Goal: Task Accomplishment & Management: Complete application form

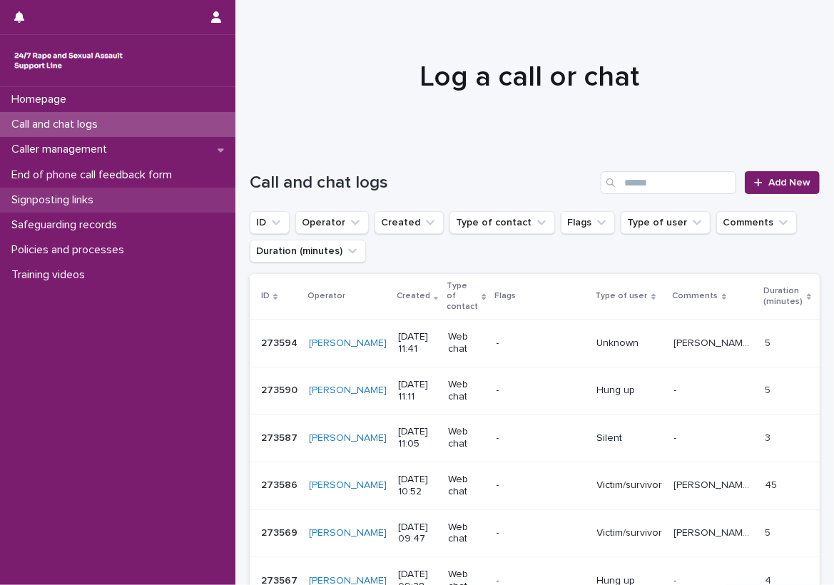
drag, startPoint x: 0, startPoint y: 0, endPoint x: 104, endPoint y: 200, distance: 225.4
click at [104, 200] on p "Signposting links" at bounding box center [55, 200] width 99 height 14
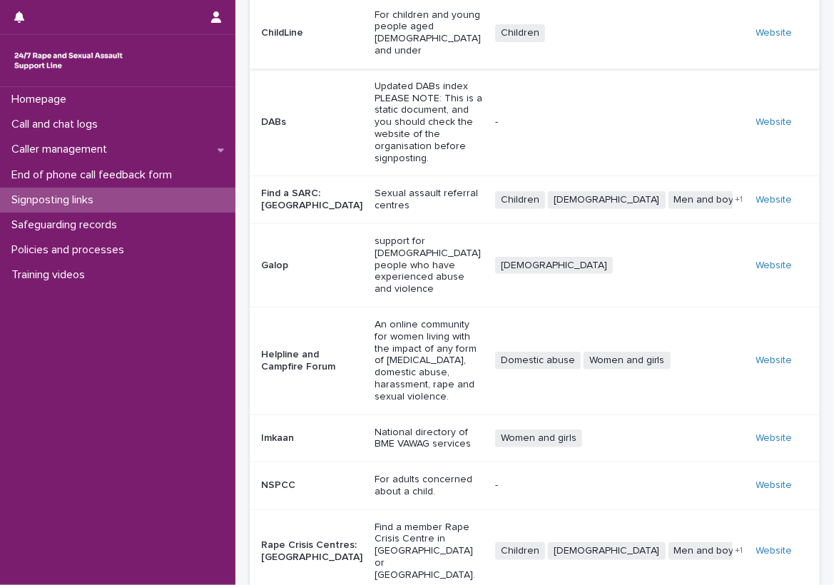
scroll to position [226, 0]
click at [170, 123] on div "Call and chat logs" at bounding box center [118, 124] width 236 height 25
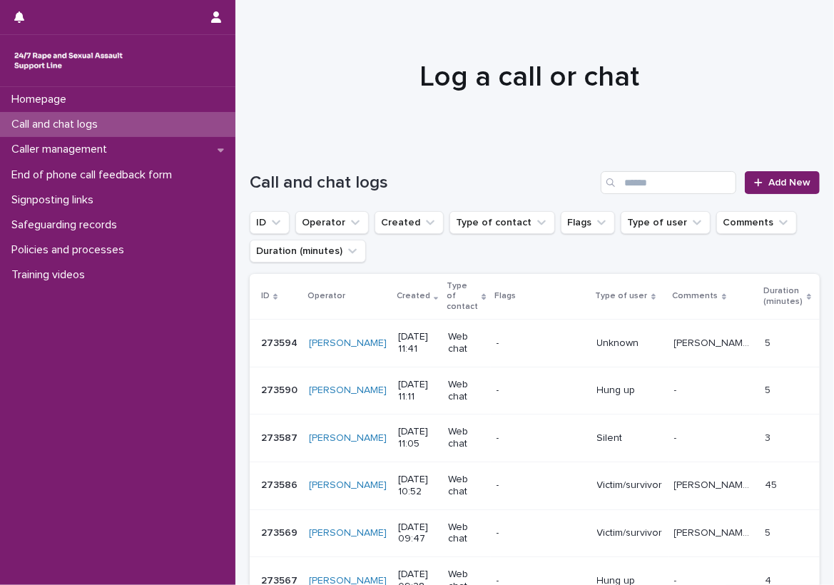
click at [173, 128] on div "Call and chat logs" at bounding box center [118, 124] width 236 height 25
click at [124, 121] on div "Call and chat logs" at bounding box center [118, 124] width 236 height 25
click at [757, 180] on div at bounding box center [761, 183] width 14 height 10
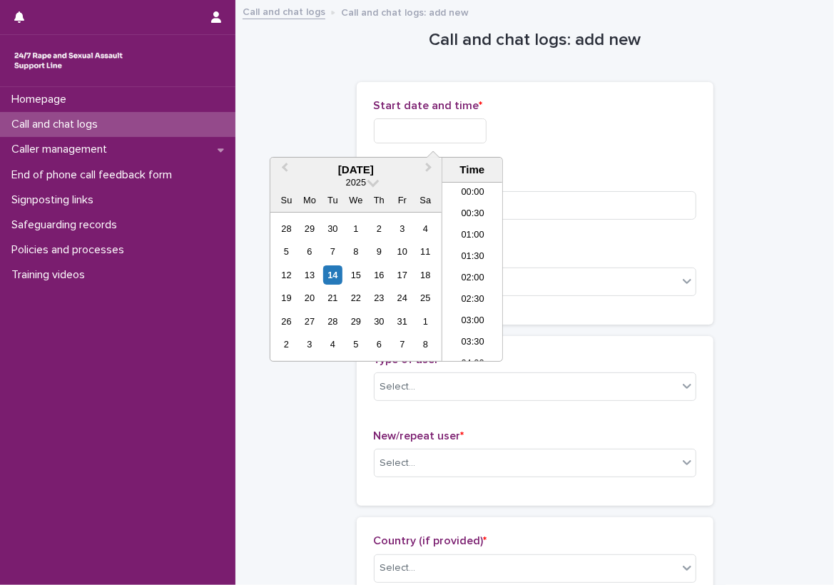
click at [452, 123] on input "text" at bounding box center [430, 130] width 113 height 25
click at [460, 256] on li "11:30" at bounding box center [473, 251] width 61 height 21
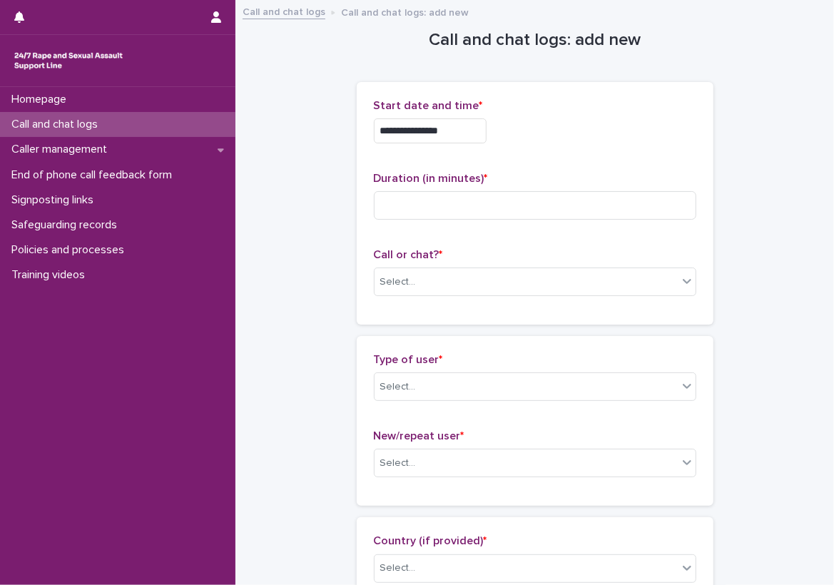
click at [477, 141] on input "**********" at bounding box center [430, 130] width 113 height 25
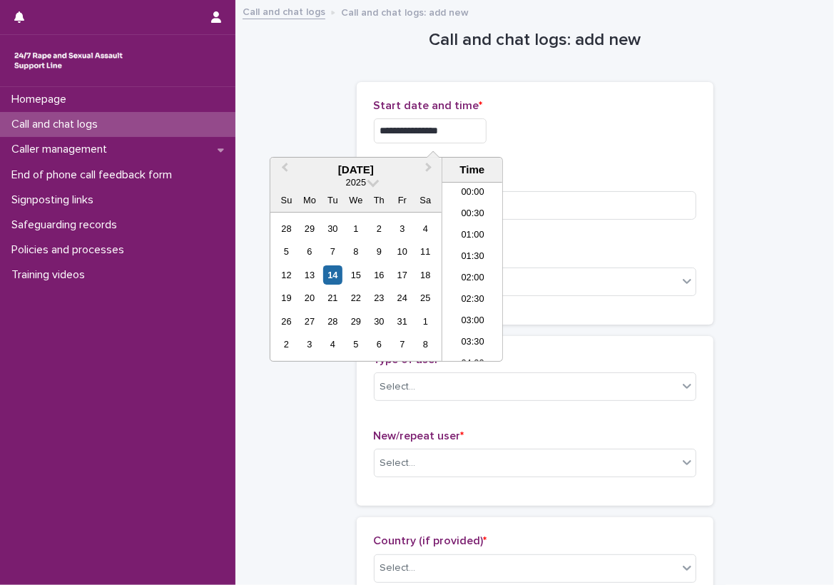
scroll to position [413, 0]
type input "**********"
click at [512, 192] on input at bounding box center [535, 205] width 323 height 29
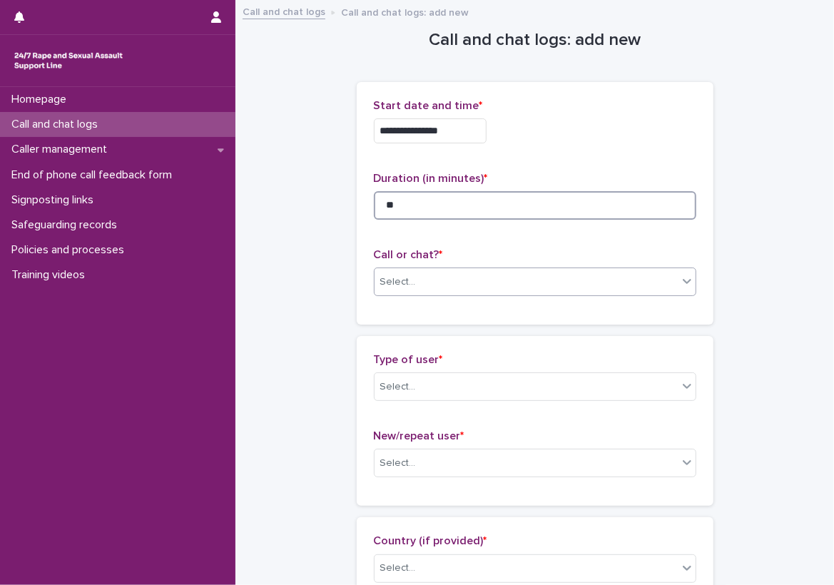
type input "**"
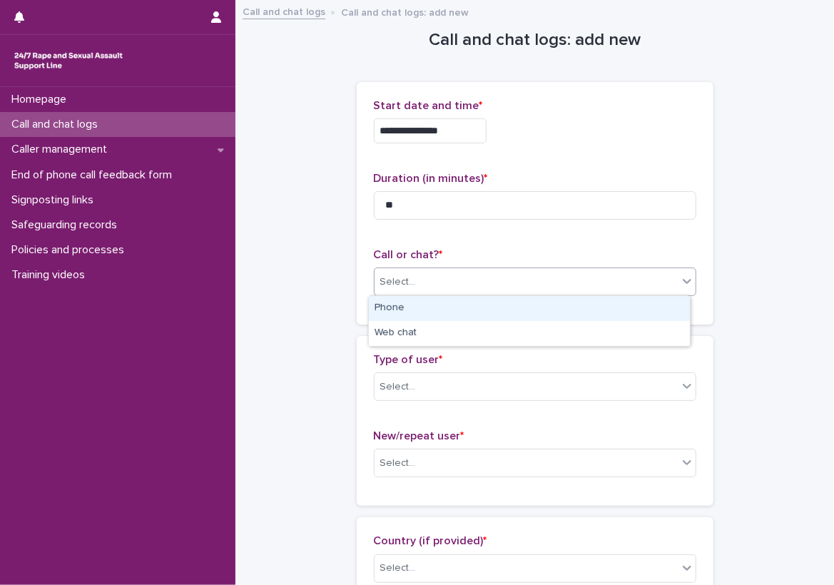
click at [435, 283] on div "Select..." at bounding box center [526, 283] width 303 height 24
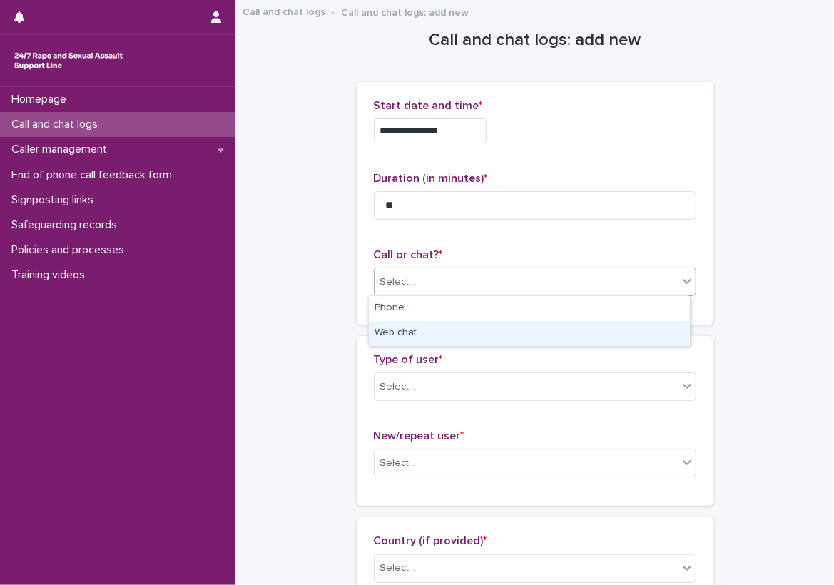
click at [430, 328] on div "Web chat" at bounding box center [529, 333] width 321 height 25
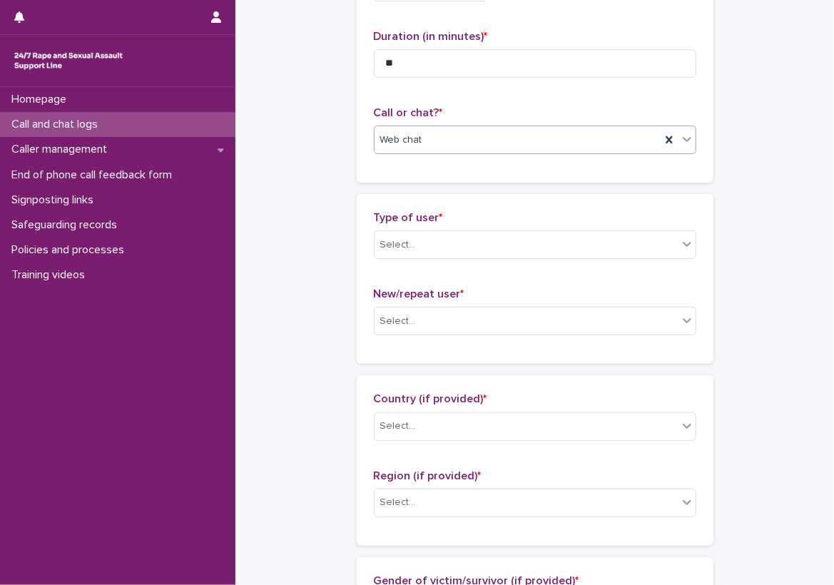
scroll to position [143, 0]
click at [408, 248] on div "Select..." at bounding box center [398, 244] width 36 height 15
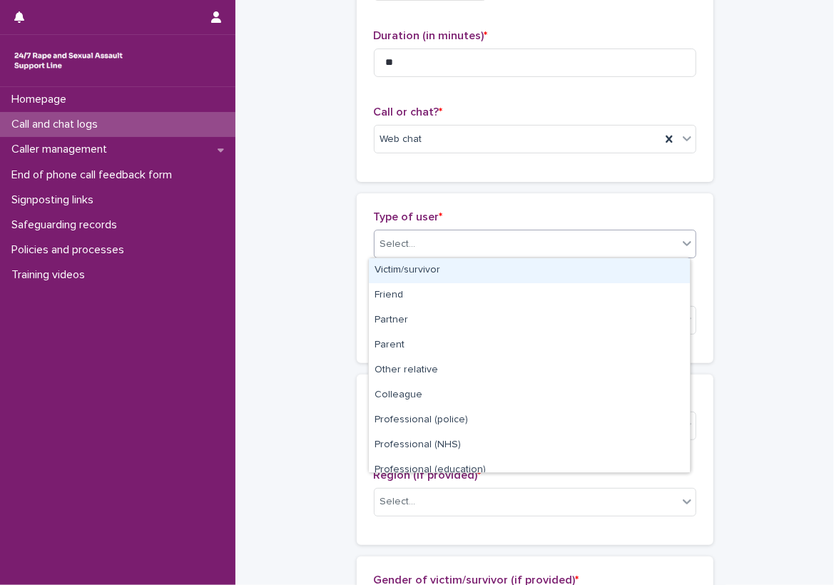
click at [408, 269] on div "Victim/survivor" at bounding box center [529, 270] width 321 height 25
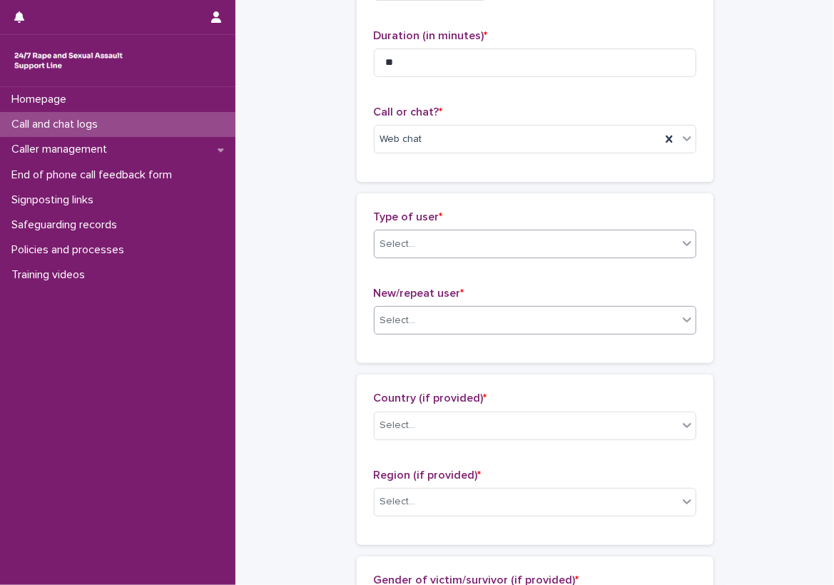
click at [405, 329] on div "Select..." at bounding box center [526, 321] width 303 height 24
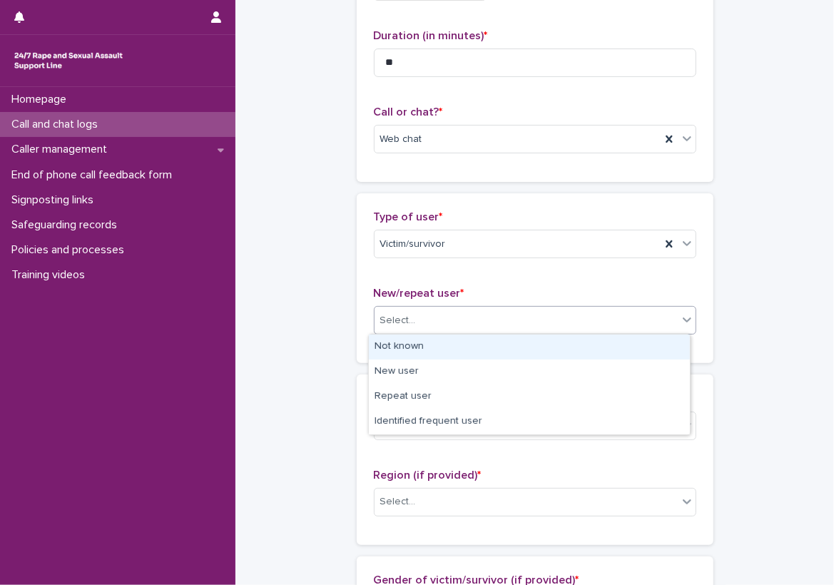
click at [405, 352] on div "Not known" at bounding box center [529, 347] width 321 height 25
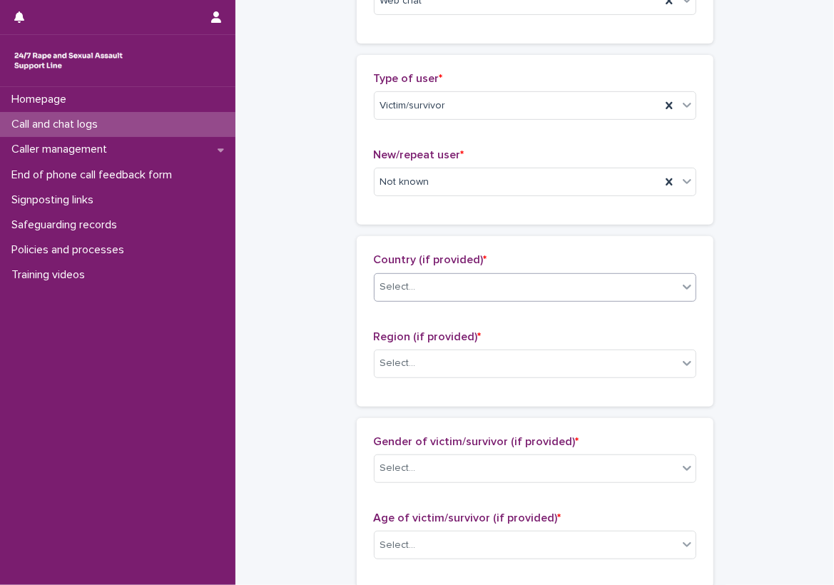
scroll to position [285, 0]
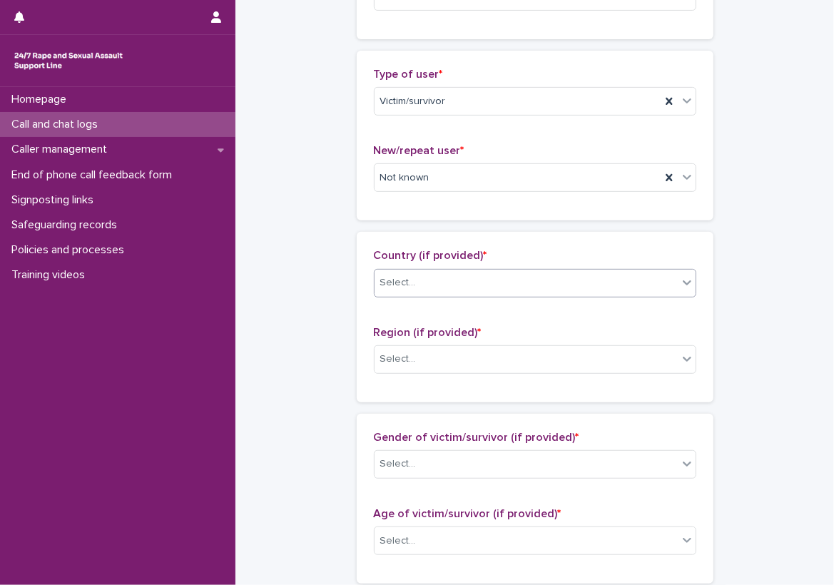
click at [390, 288] on div "Select..." at bounding box center [398, 283] width 36 height 15
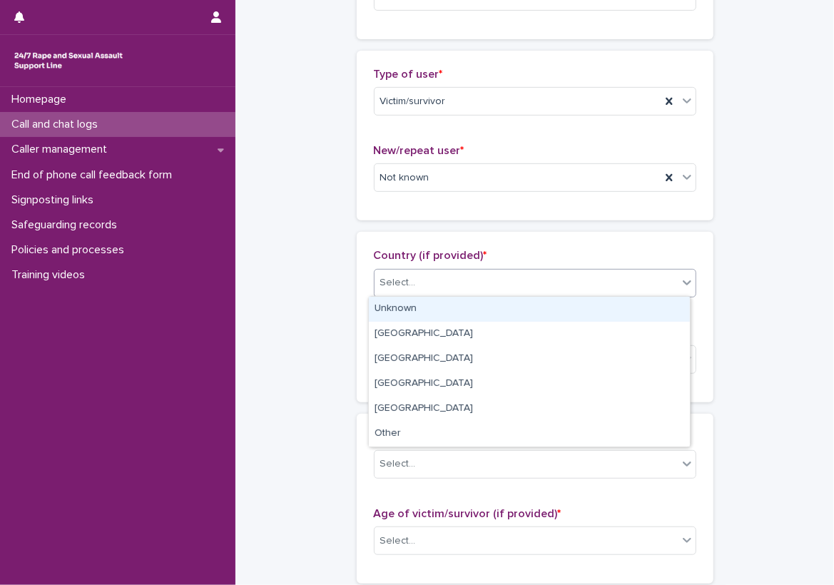
click at [390, 317] on div "Unknown" at bounding box center [529, 309] width 321 height 25
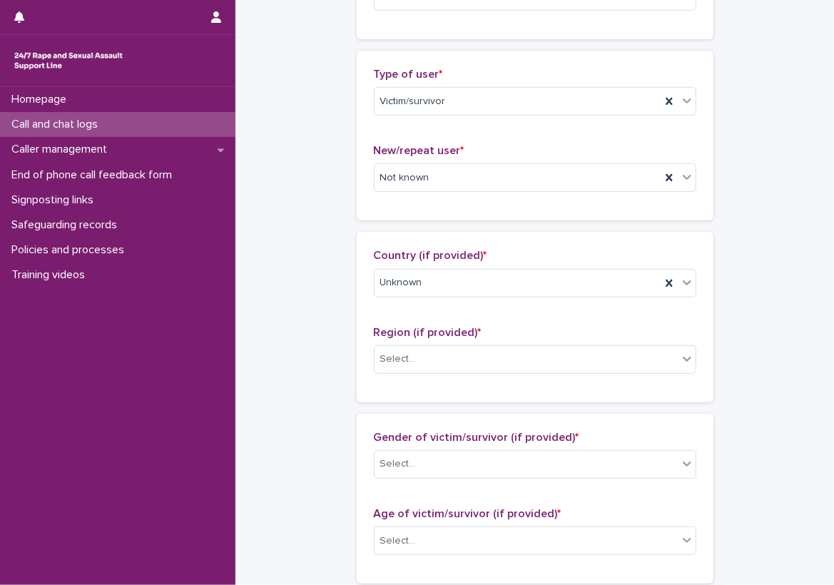
click at [404, 380] on div "Region (if provided) * Select..." at bounding box center [535, 355] width 323 height 59
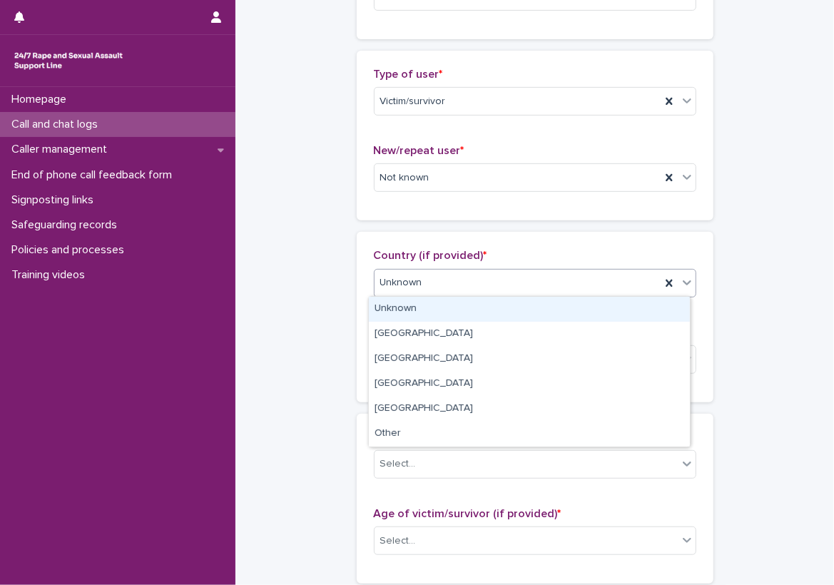
click at [428, 281] on div "Unknown" at bounding box center [518, 283] width 286 height 24
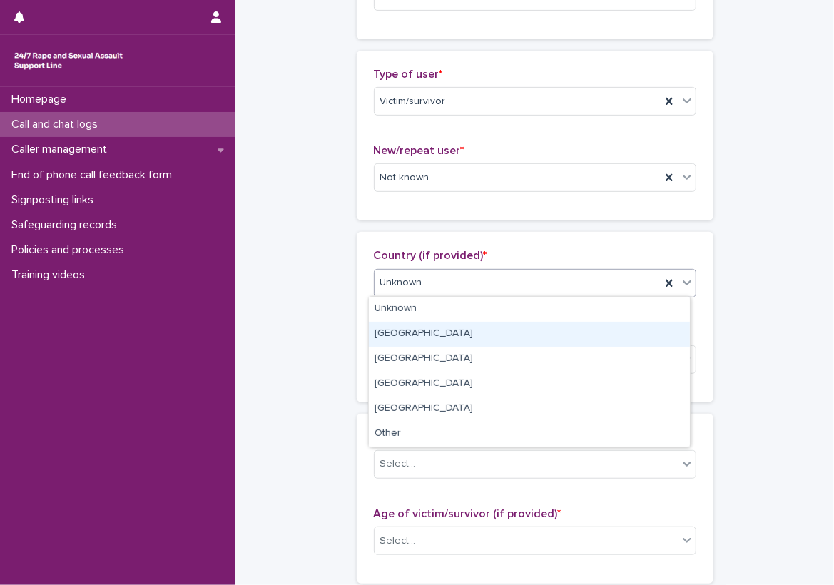
click at [413, 336] on div "[GEOGRAPHIC_DATA]" at bounding box center [529, 334] width 321 height 25
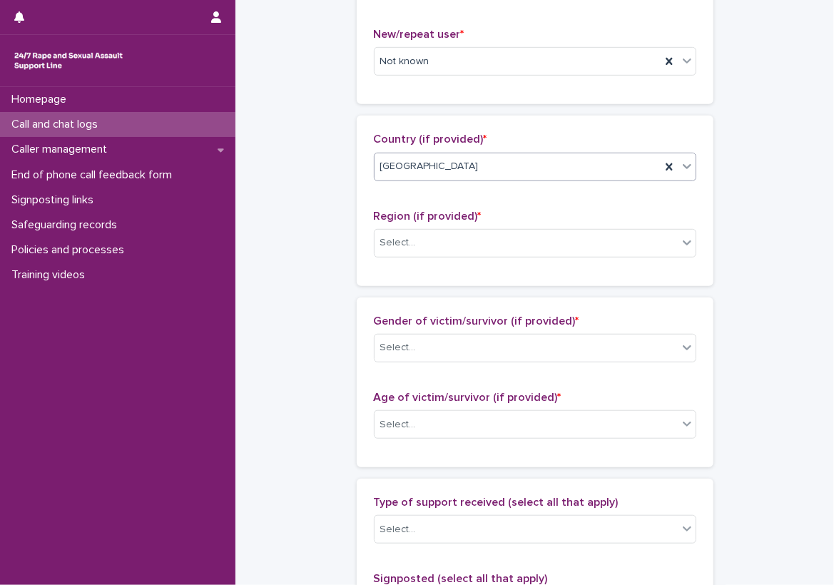
scroll to position [428, 0]
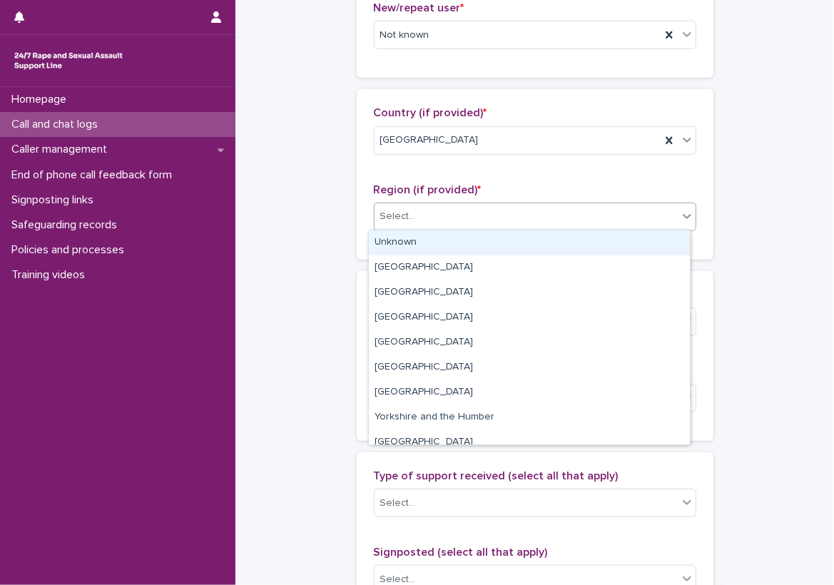
click at [430, 217] on div "Select..." at bounding box center [526, 217] width 303 height 24
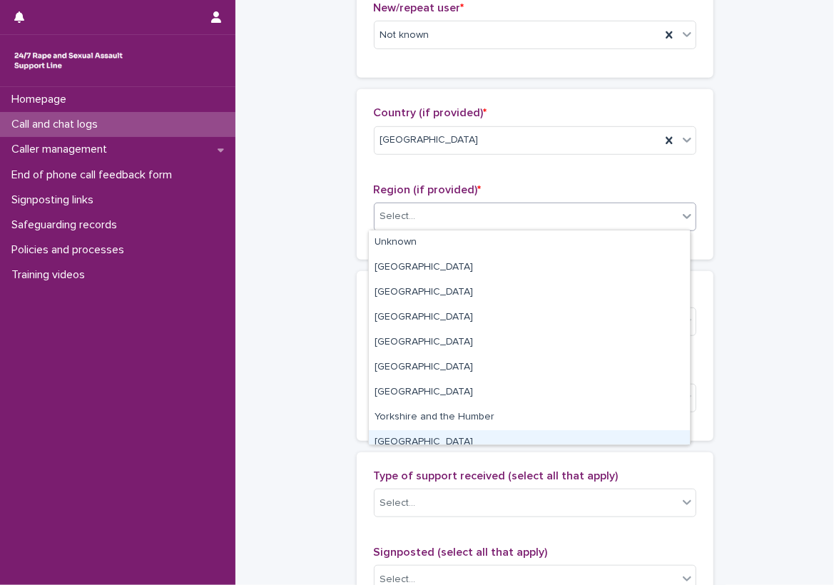
scroll to position [61, 0]
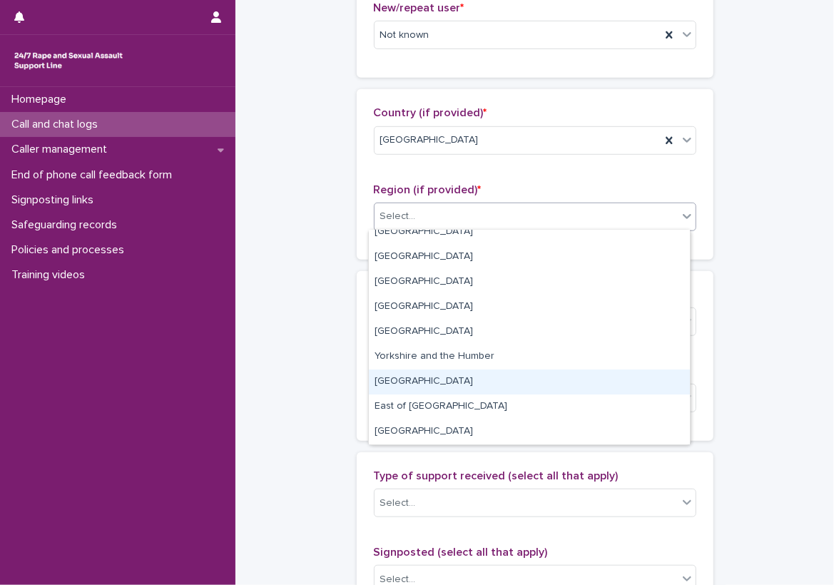
click at [433, 381] on div "[GEOGRAPHIC_DATA]" at bounding box center [529, 382] width 321 height 25
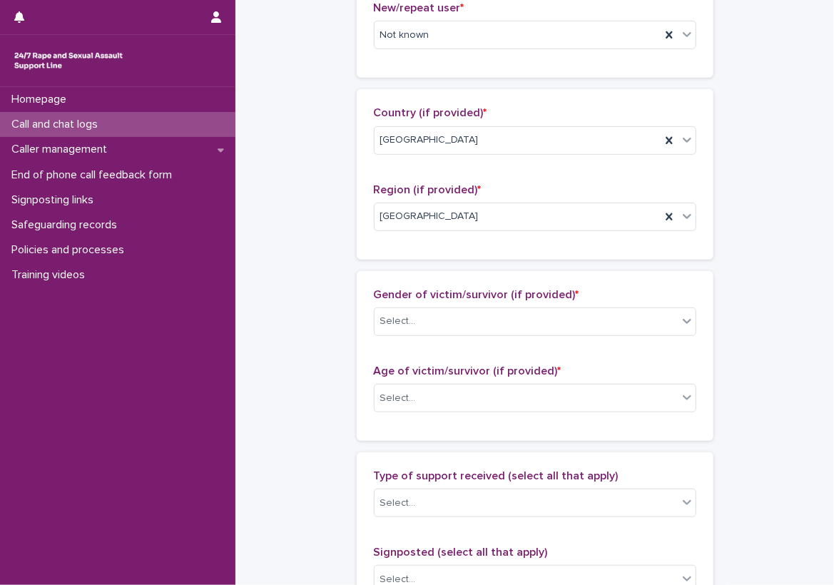
click at [338, 303] on div "**********" at bounding box center [535, 345] width 570 height 1545
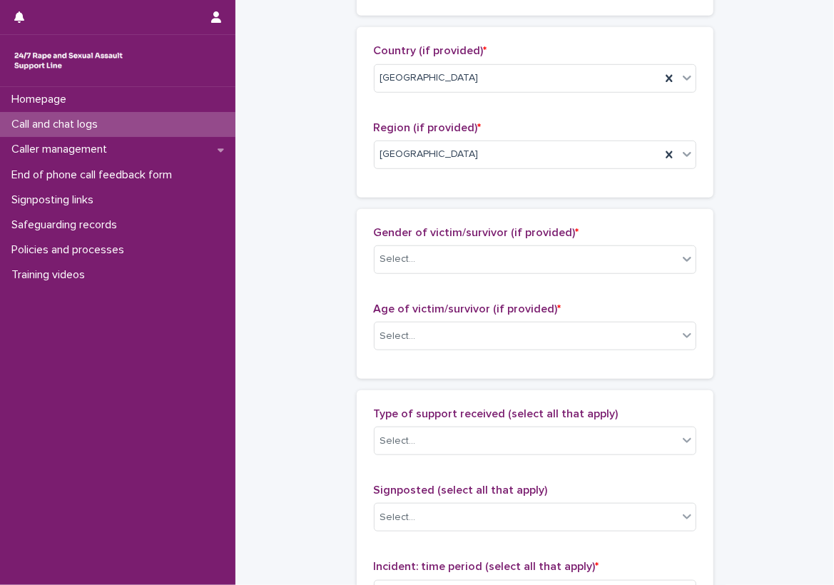
scroll to position [571, 0]
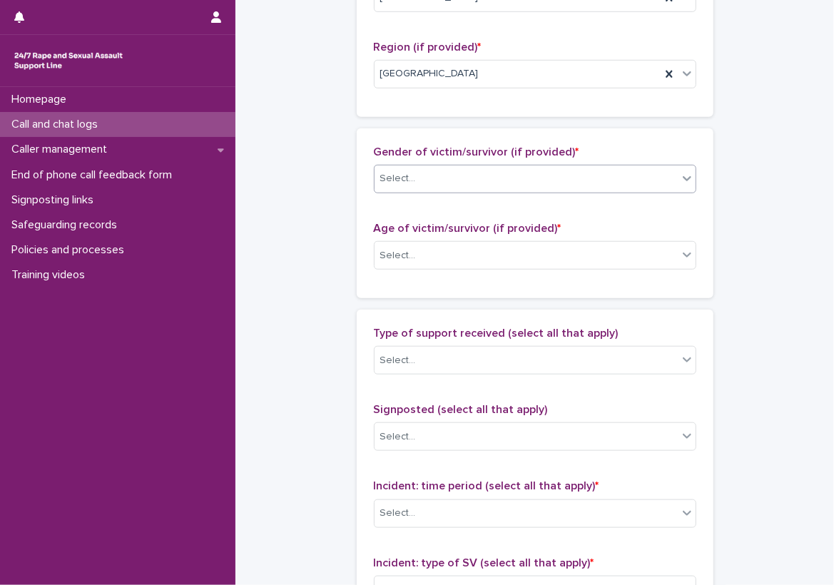
click at [418, 181] on input "text" at bounding box center [418, 179] width 1 height 12
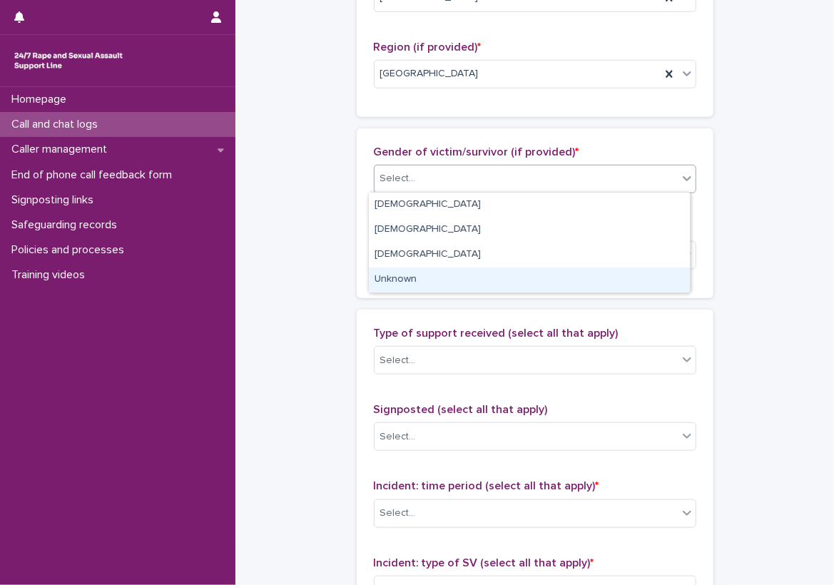
click at [422, 298] on div "Loading... Saving… Gender of victim/survivor (if provided) * option Unknown foc…" at bounding box center [535, 218] width 357 height 181
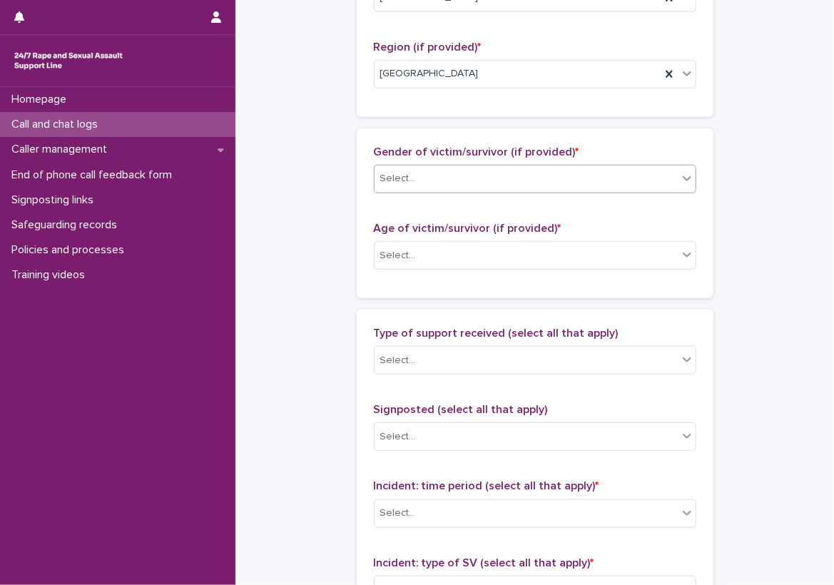
drag, startPoint x: 444, startPoint y: 171, endPoint x: 445, endPoint y: 186, distance: 14.3
click at [445, 173] on div "Select..." at bounding box center [526, 179] width 303 height 24
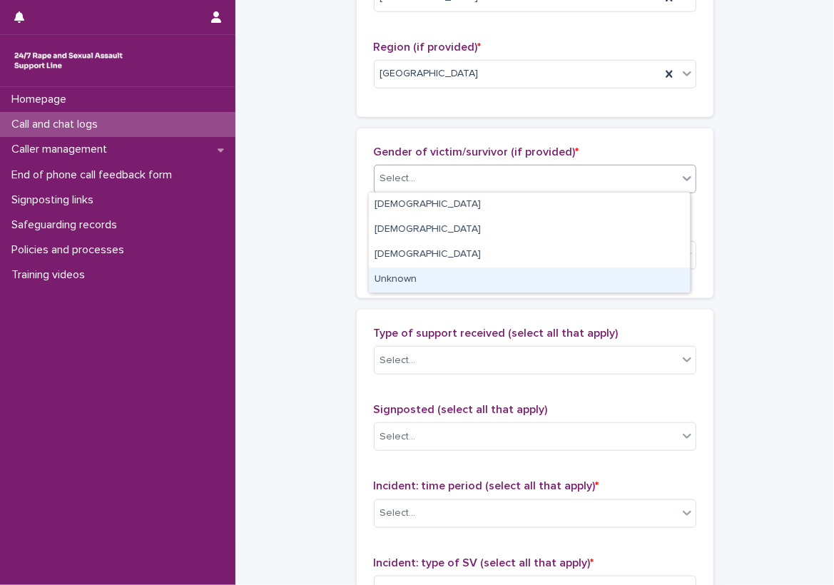
click at [420, 283] on div "Unknown" at bounding box center [529, 280] width 321 height 25
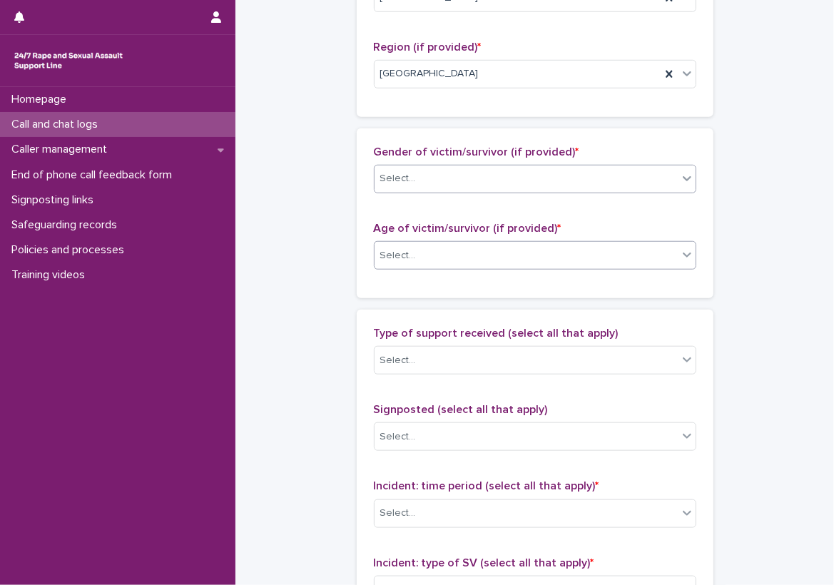
click at [427, 248] on div "Select..." at bounding box center [526, 256] width 303 height 24
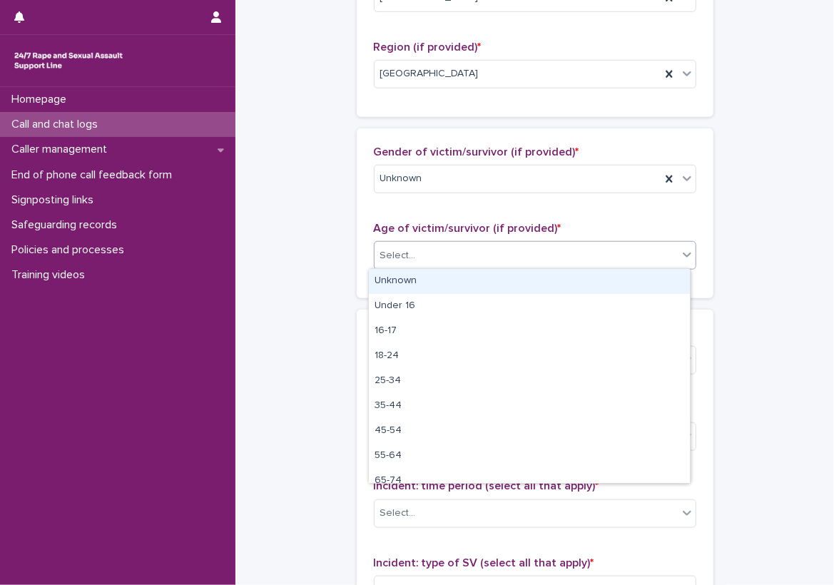
drag, startPoint x: 428, startPoint y: 282, endPoint x: 405, endPoint y: 293, distance: 25.2
click at [426, 283] on div "Unknown" at bounding box center [529, 281] width 321 height 25
click at [383, 303] on div "Loading... Saving… Gender of victim/survivor (if provided) * Unknown Age of vic…" at bounding box center [535, 218] width 357 height 181
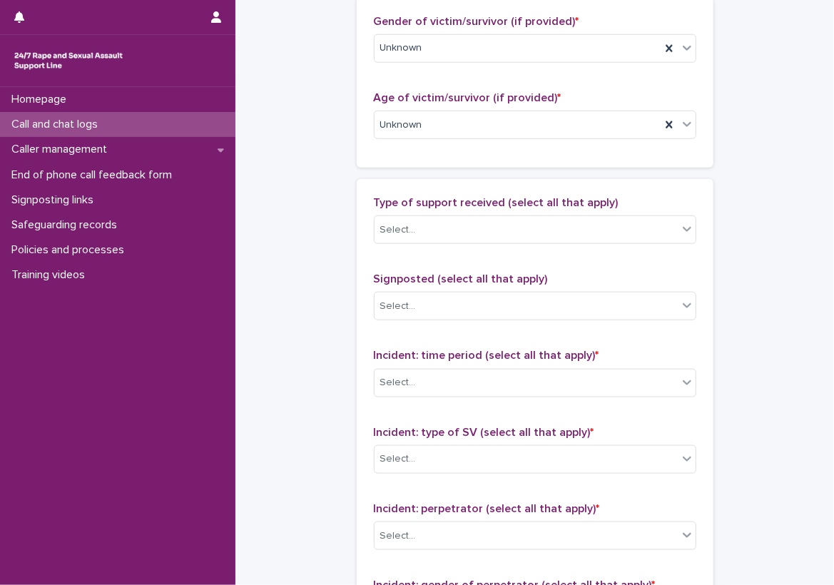
scroll to position [714, 0]
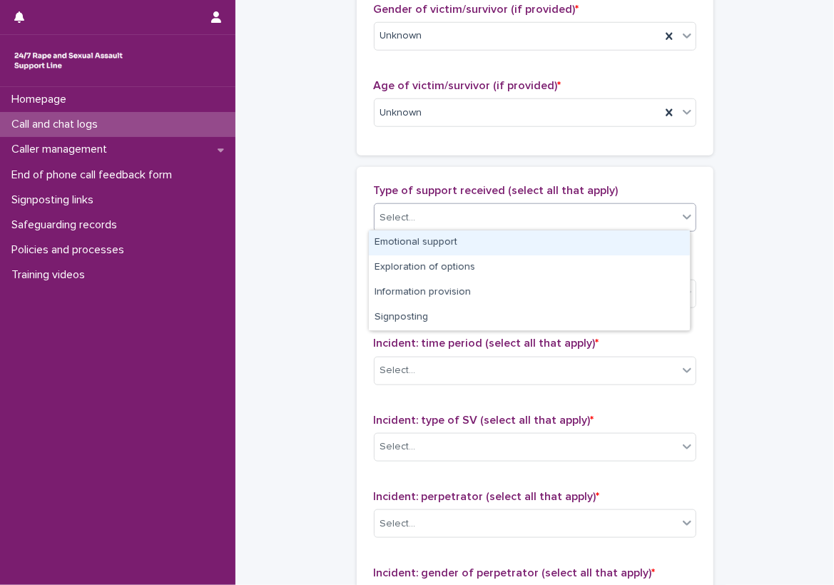
click at [401, 223] on div "Select..." at bounding box center [526, 218] width 303 height 24
click at [420, 240] on div "Emotional support" at bounding box center [529, 243] width 321 height 25
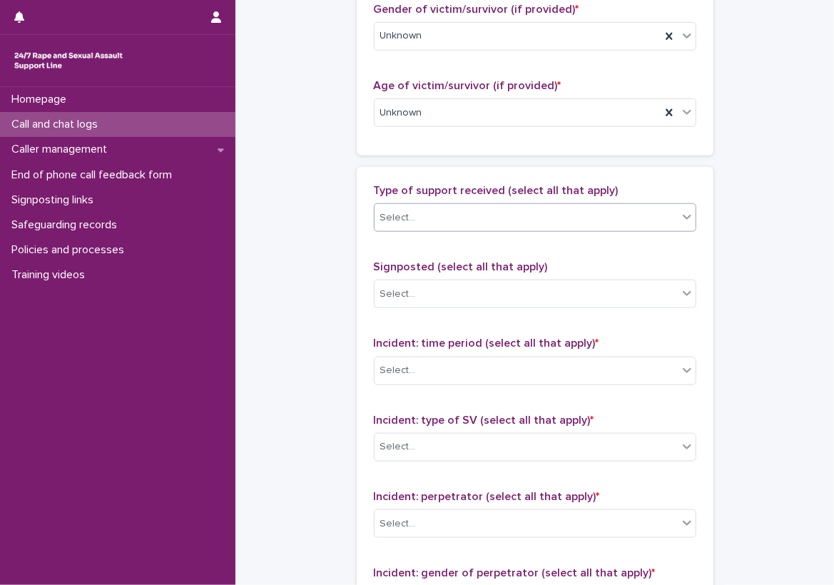
click at [535, 206] on div "Select..." at bounding box center [526, 218] width 303 height 24
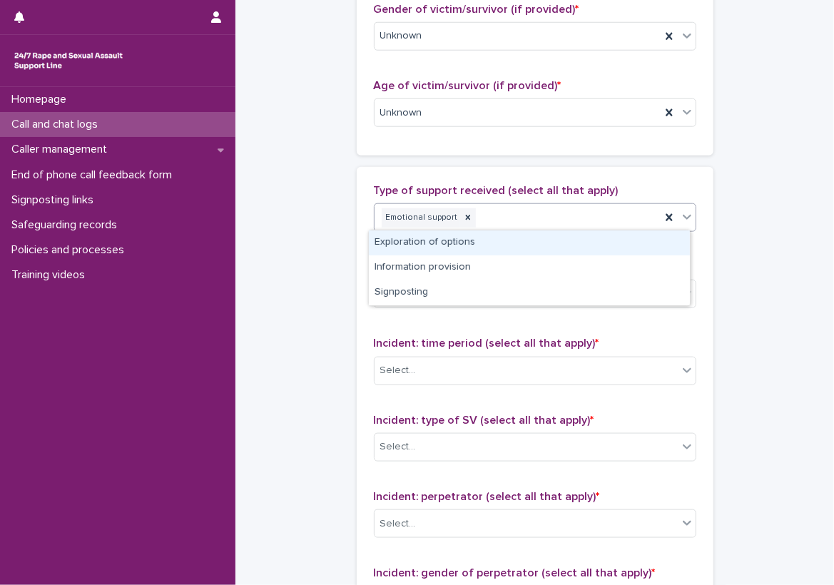
click at [548, 235] on div "Exploration of options" at bounding box center [529, 243] width 321 height 25
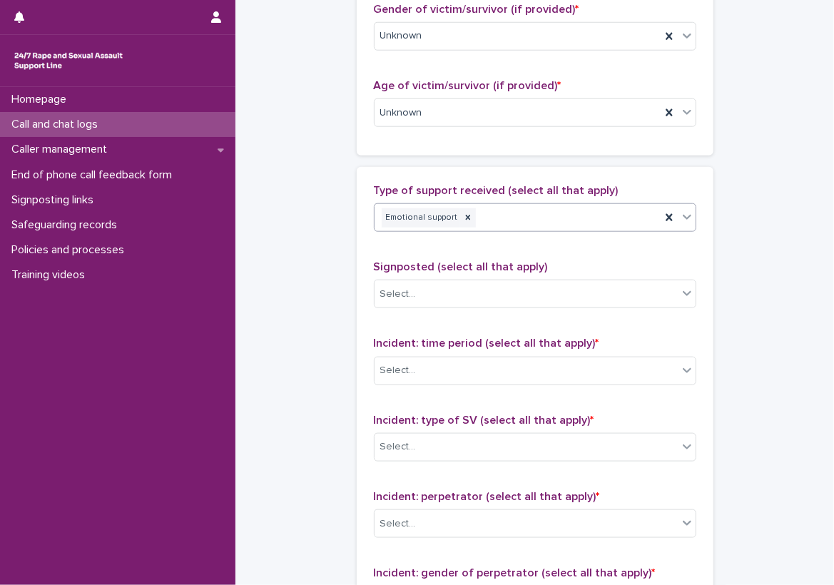
click at [595, 219] on div "Emotional support" at bounding box center [518, 218] width 286 height 25
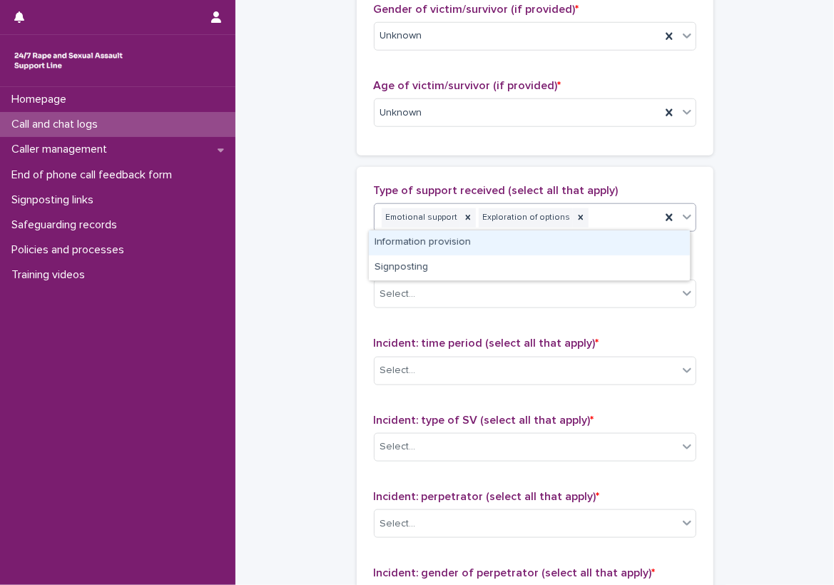
click at [596, 243] on div "Information provision" at bounding box center [529, 243] width 321 height 25
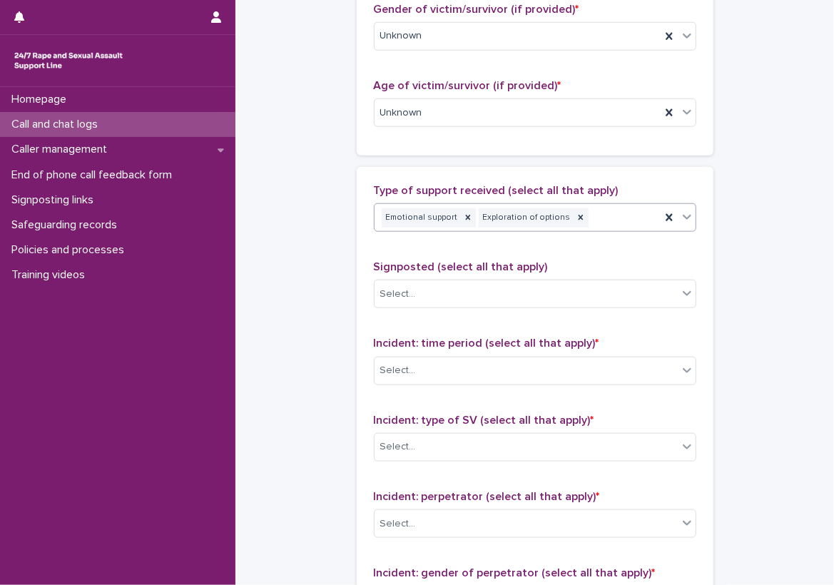
click at [624, 231] on div "Emotional support Exploration of options" at bounding box center [518, 218] width 286 height 25
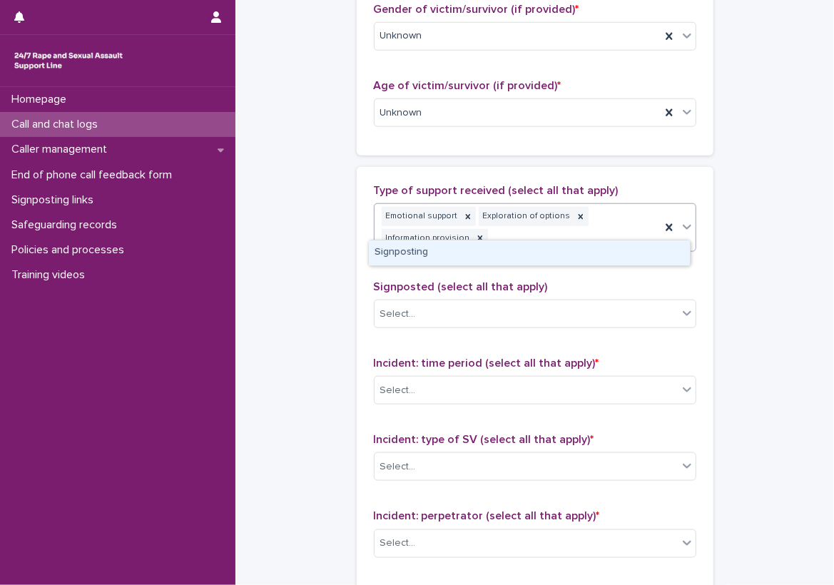
scroll to position [724, 0]
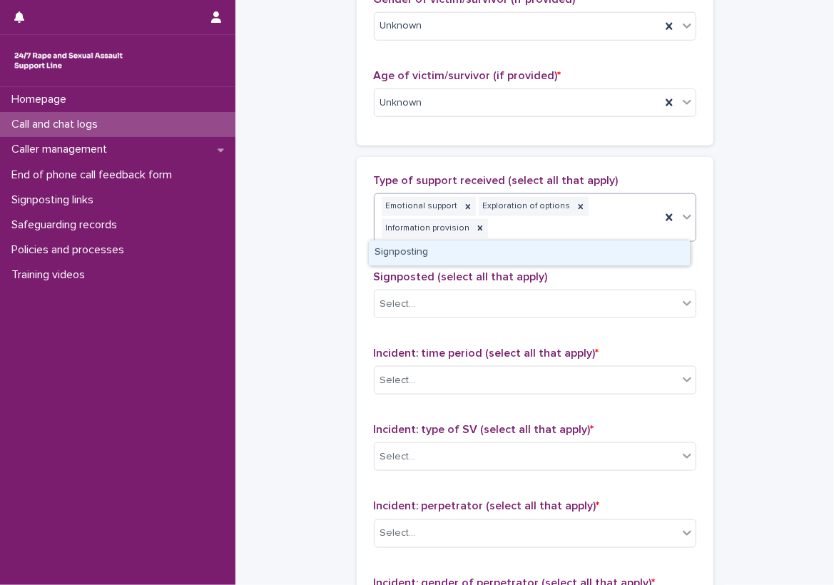
click at [609, 263] on div "Signposting" at bounding box center [529, 253] width 321 height 25
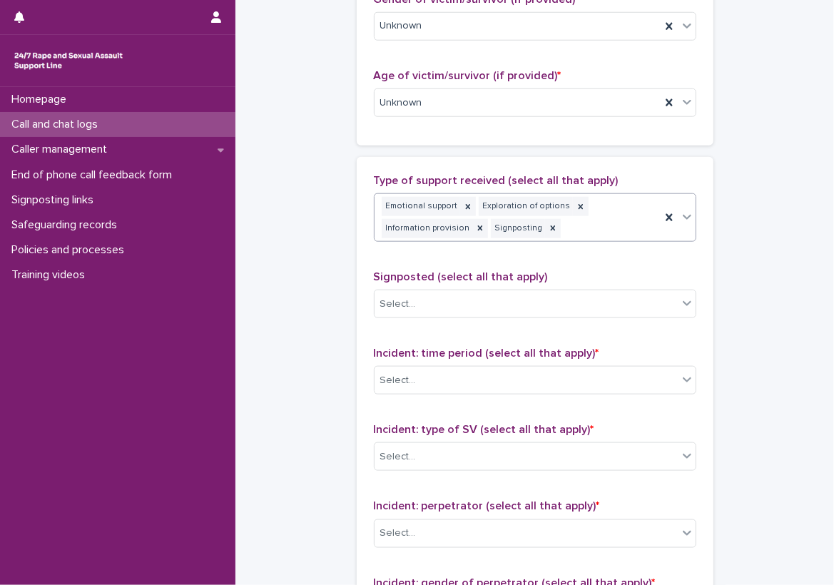
click at [571, 249] on div "Type of support received (select all that apply) option Signposting, selected. …" at bounding box center [535, 213] width 323 height 79
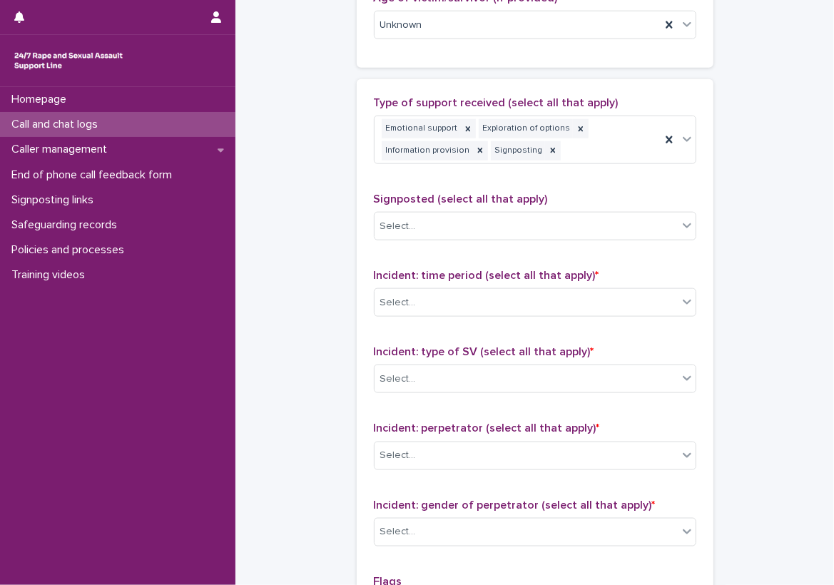
scroll to position [866, 0]
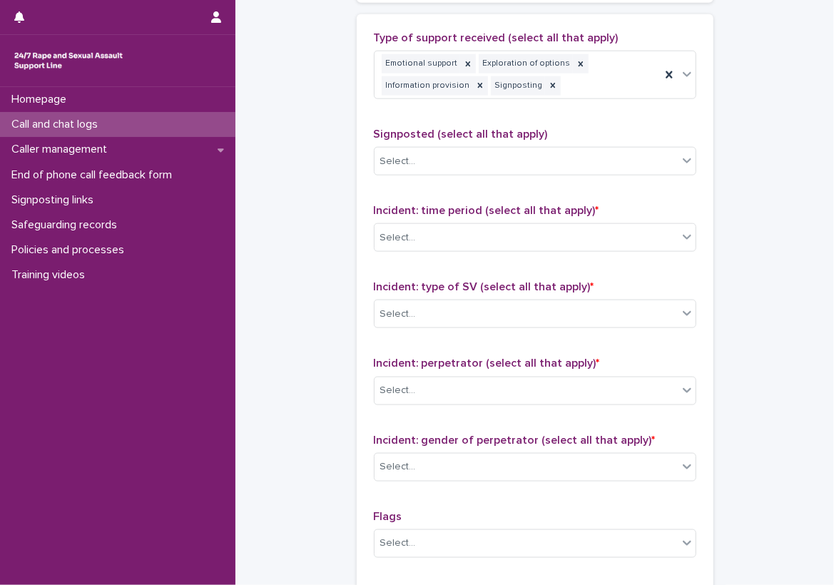
click at [533, 141] on div "Signposted (select all that apply) Select..." at bounding box center [535, 157] width 323 height 59
click at [529, 154] on div "Select..." at bounding box center [526, 162] width 303 height 24
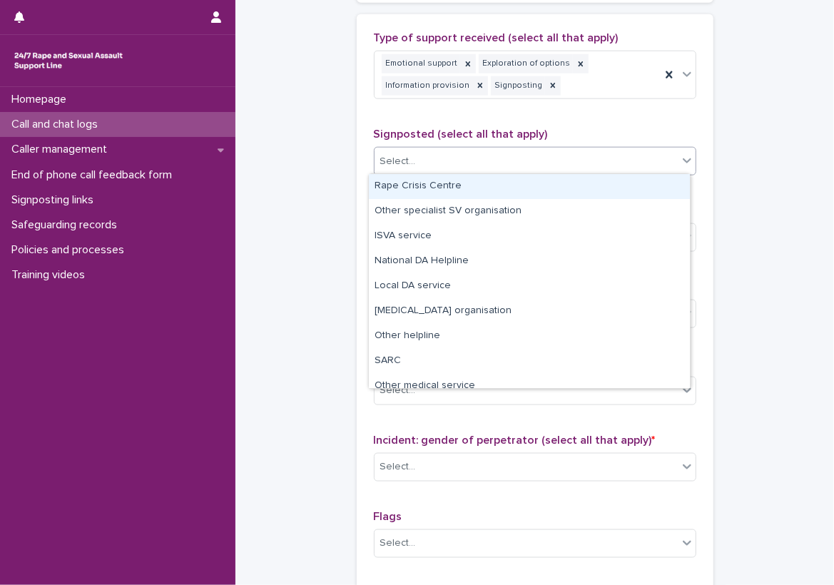
click at [502, 188] on div "Rape Crisis Centre" at bounding box center [529, 186] width 321 height 25
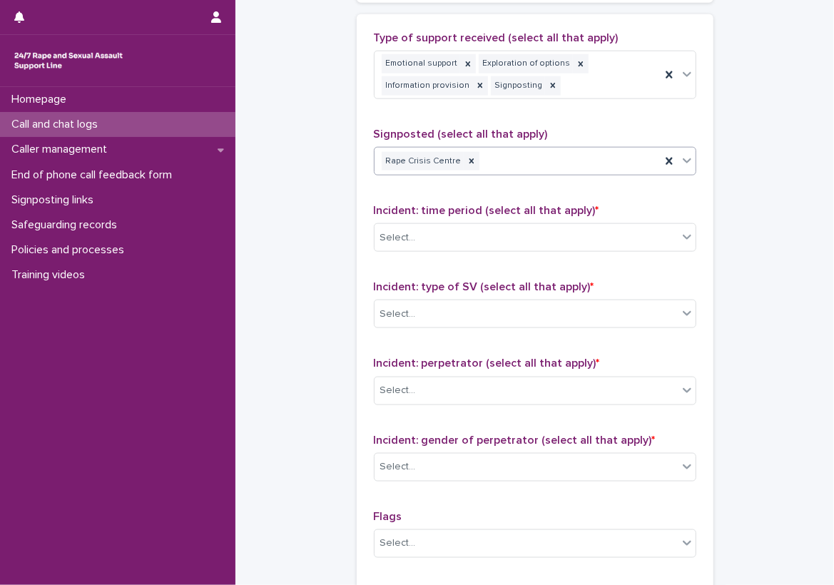
click at [478, 213] on span "Incident: time period (select all that apply) *" at bounding box center [487, 210] width 226 height 11
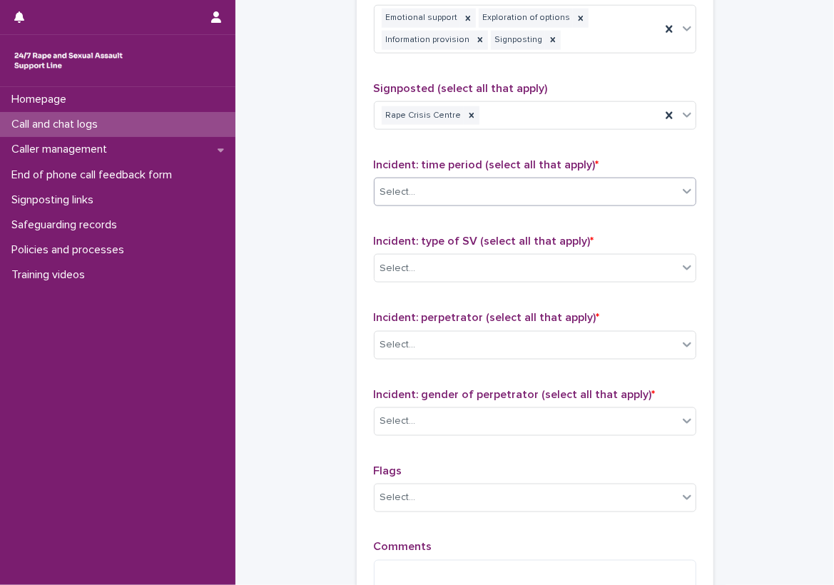
scroll to position [938, 0]
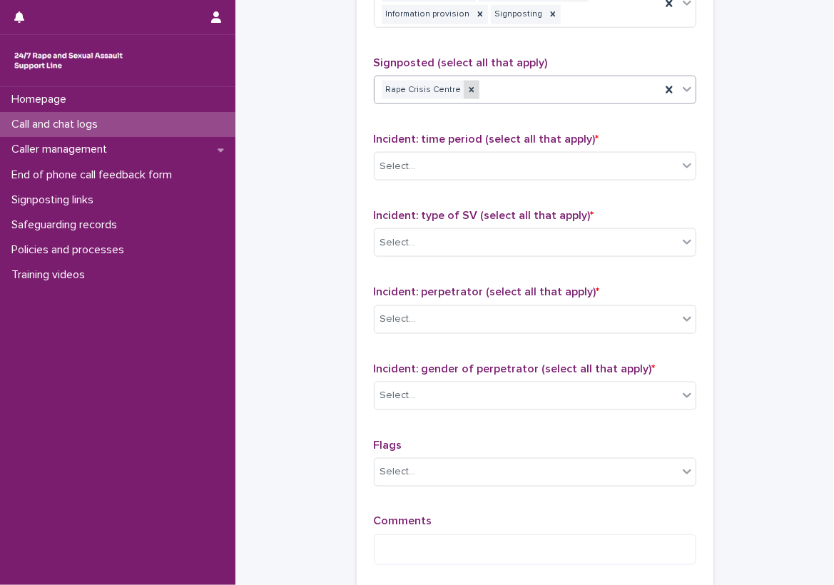
click at [467, 85] on icon at bounding box center [472, 90] width 10 height 10
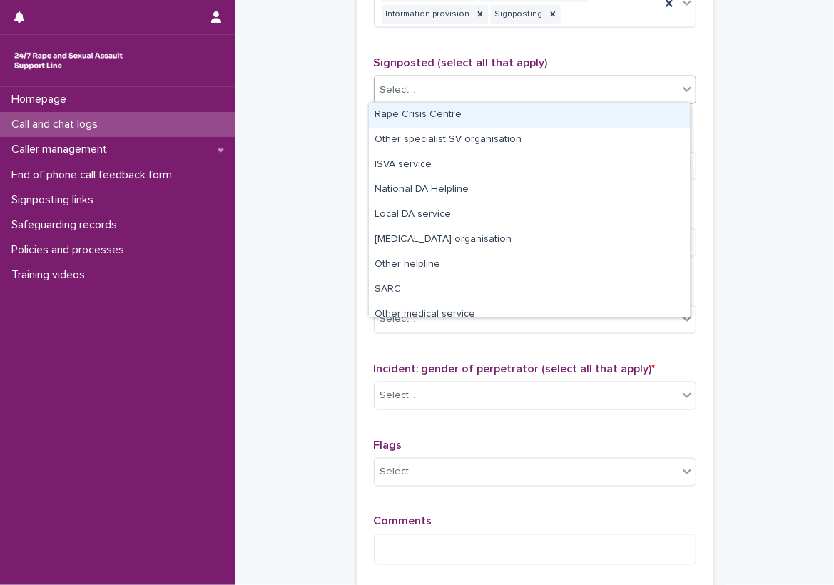
click at [497, 94] on div "Select..." at bounding box center [526, 91] width 303 height 24
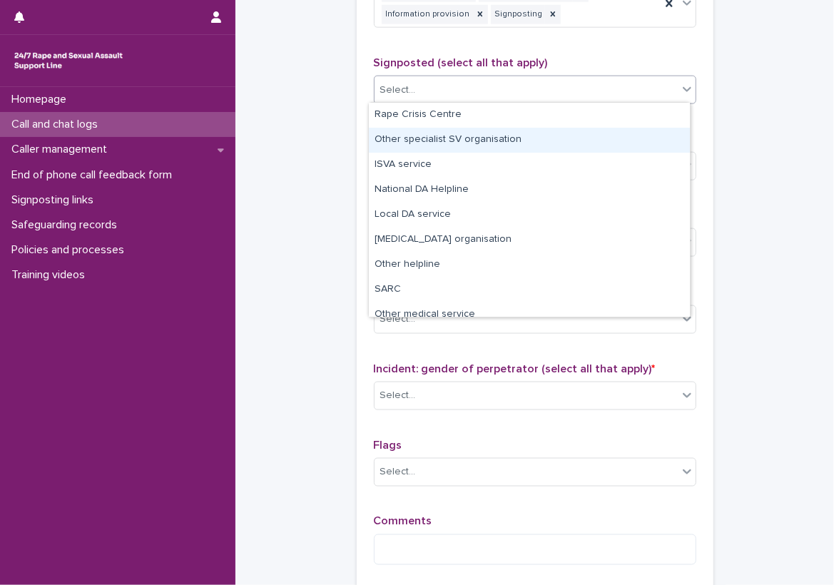
click at [479, 137] on div "Other specialist SV organisation" at bounding box center [529, 140] width 321 height 25
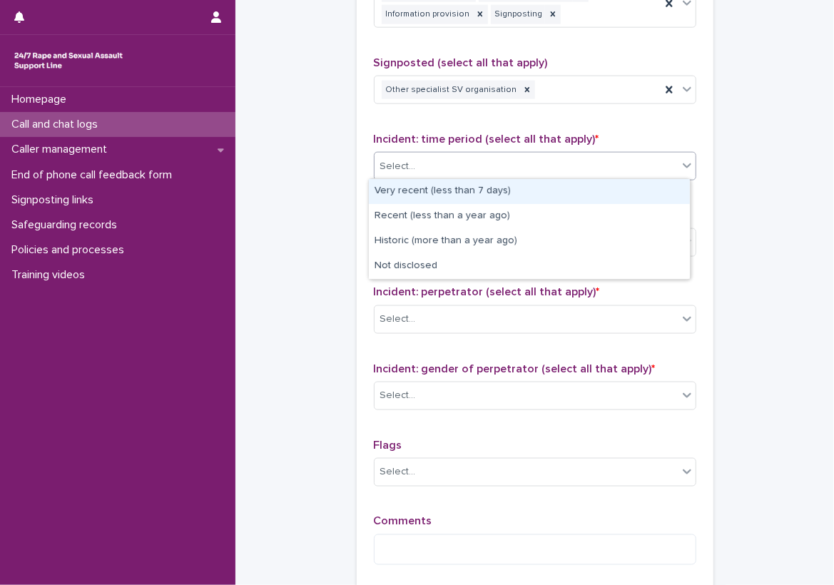
click at [470, 160] on div "Select..." at bounding box center [526, 167] width 303 height 24
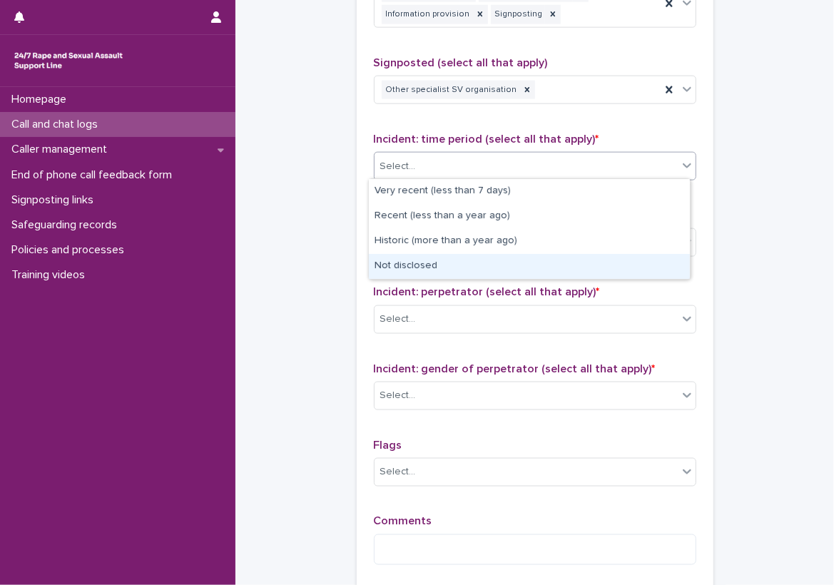
click at [390, 274] on div "Not disclosed" at bounding box center [529, 266] width 321 height 25
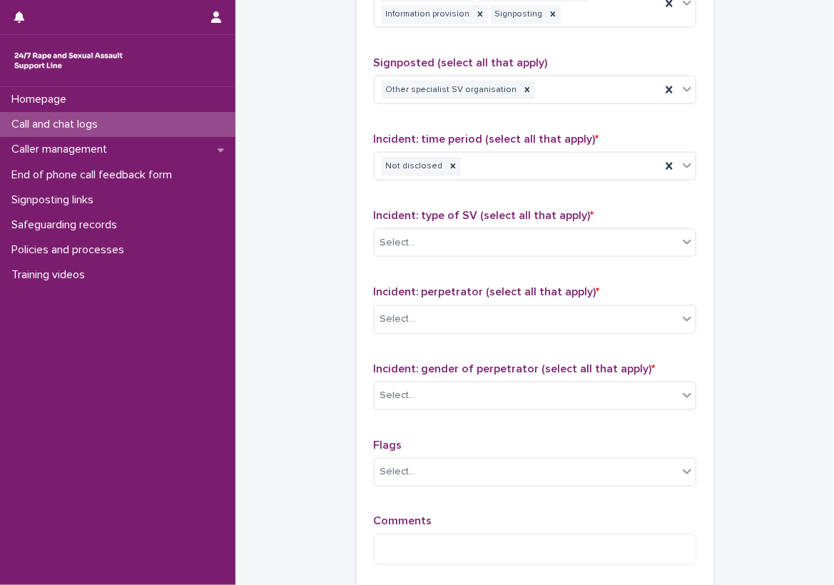
click at [402, 254] on div "Incident: type of SV (select all that apply) * Select..." at bounding box center [535, 238] width 323 height 59
click at [402, 249] on div "Select..." at bounding box center [526, 243] width 303 height 24
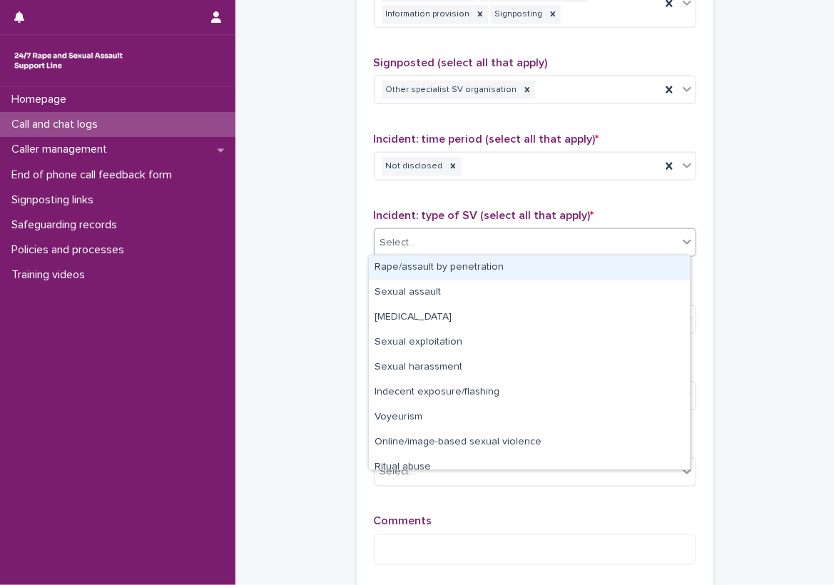
click at [413, 268] on div "Rape/assault by penetration" at bounding box center [529, 268] width 321 height 25
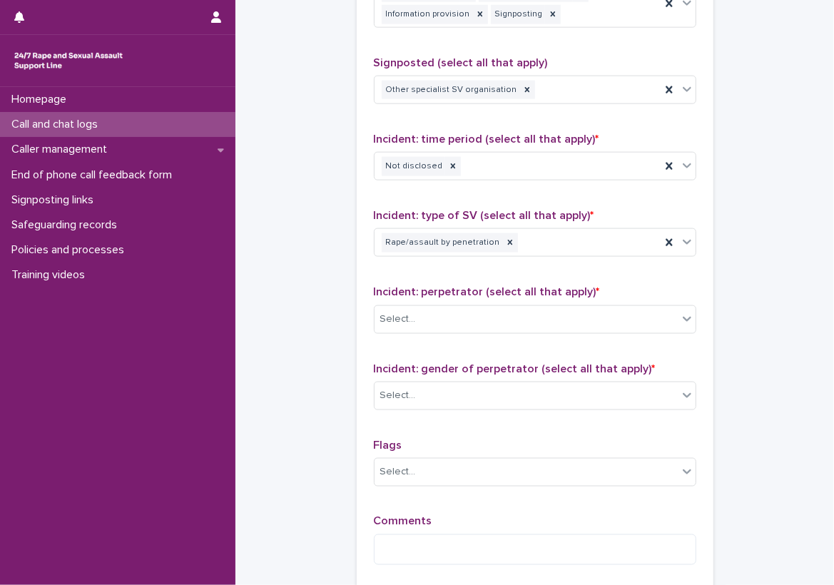
click at [463, 266] on div "Incident: type of SV (select all that apply) * Rape/assault by penetration" at bounding box center [535, 238] width 323 height 59
click at [455, 328] on div "Select..." at bounding box center [535, 319] width 323 height 29
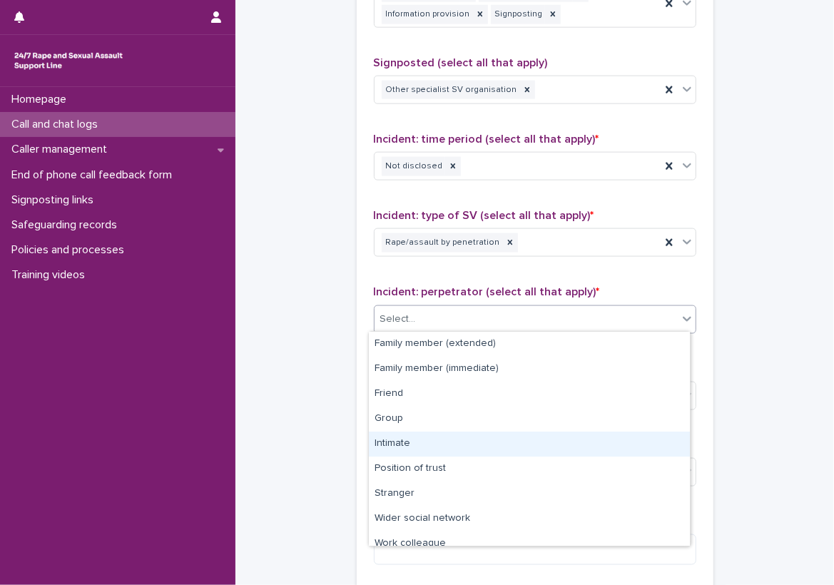
click at [431, 451] on div "Intimate" at bounding box center [529, 444] width 321 height 25
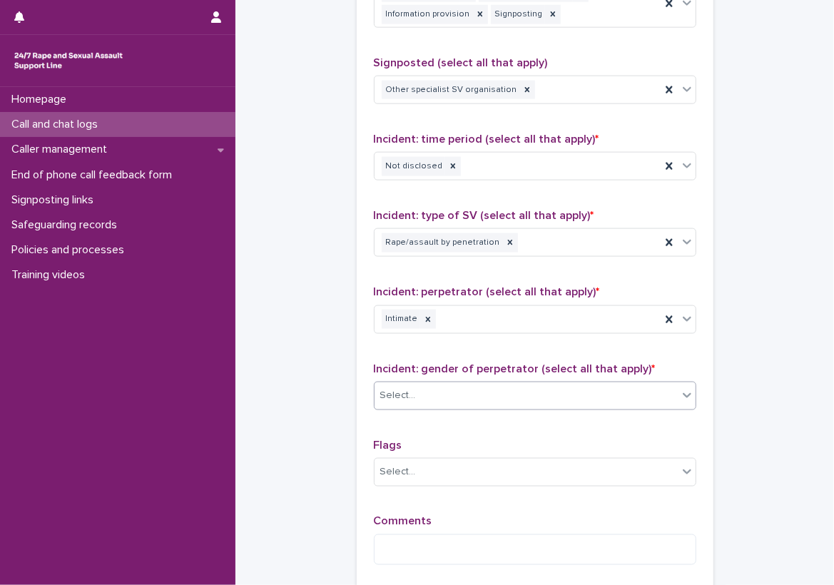
drag, startPoint x: 435, startPoint y: 407, endPoint x: 438, endPoint y: 391, distance: 16.0
click at [438, 402] on div "Incident: gender of perpetrator (select all that apply) * Select..." at bounding box center [535, 392] width 323 height 59
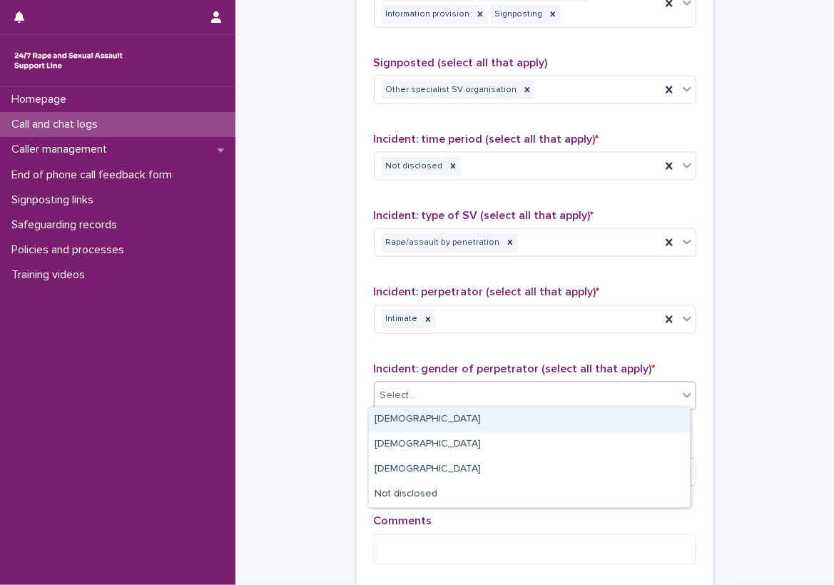
click at [438, 391] on div "Select..." at bounding box center [526, 396] width 303 height 24
click at [435, 405] on div "Select..." at bounding box center [535, 396] width 323 height 29
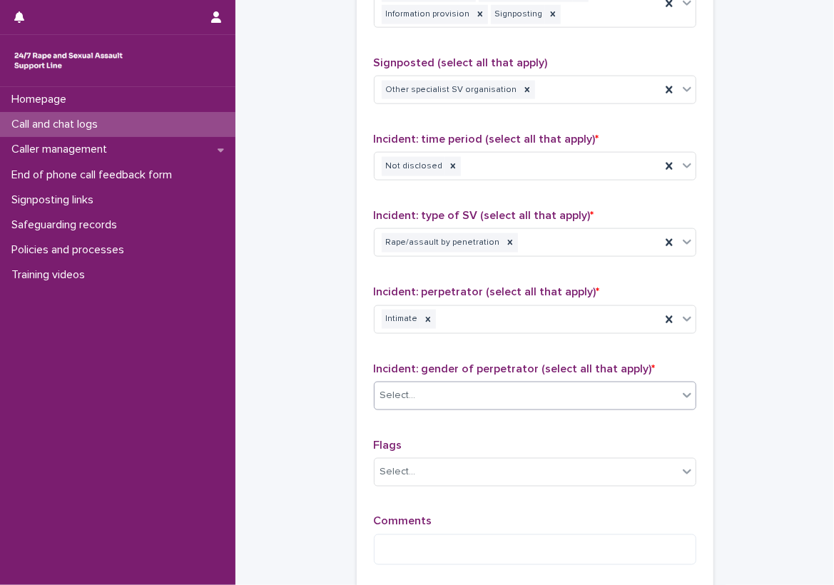
click at [436, 401] on div "Select..." at bounding box center [526, 396] width 303 height 24
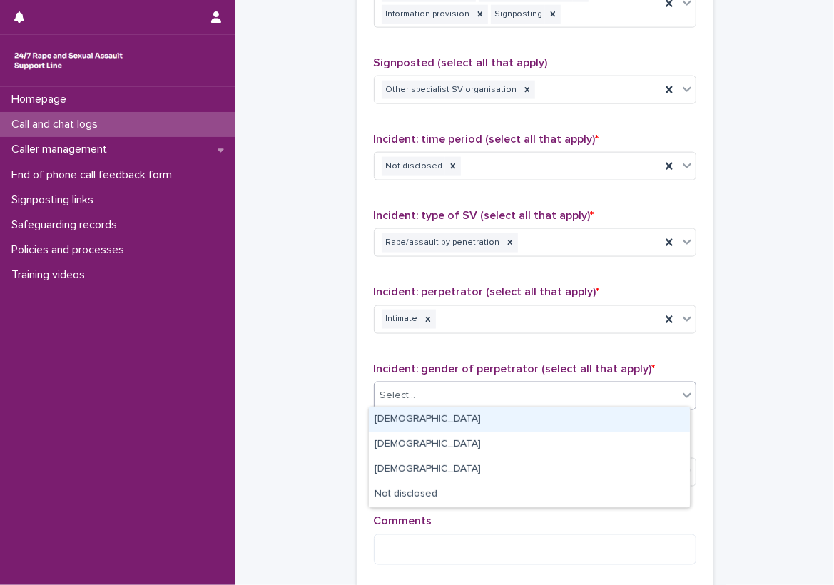
click at [436, 420] on div "[DEMOGRAPHIC_DATA]" at bounding box center [529, 420] width 321 height 25
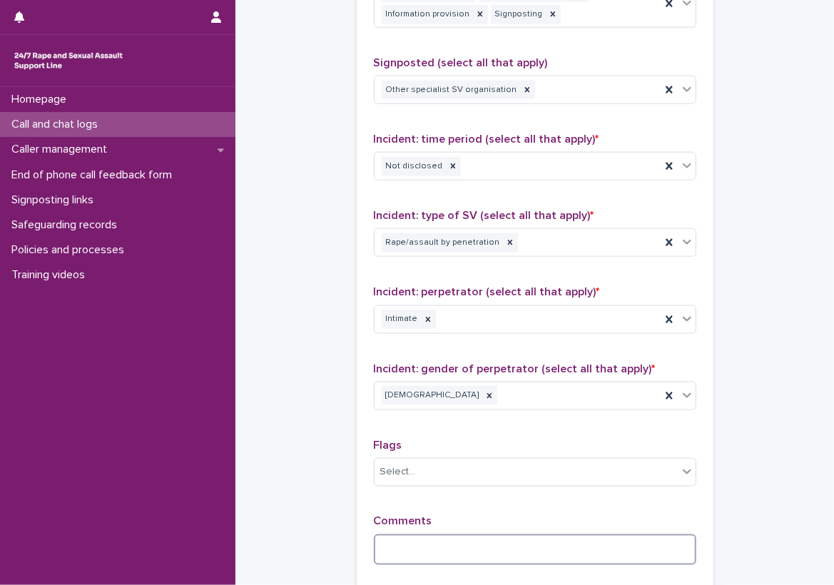
click at [430, 558] on textarea at bounding box center [535, 550] width 323 height 31
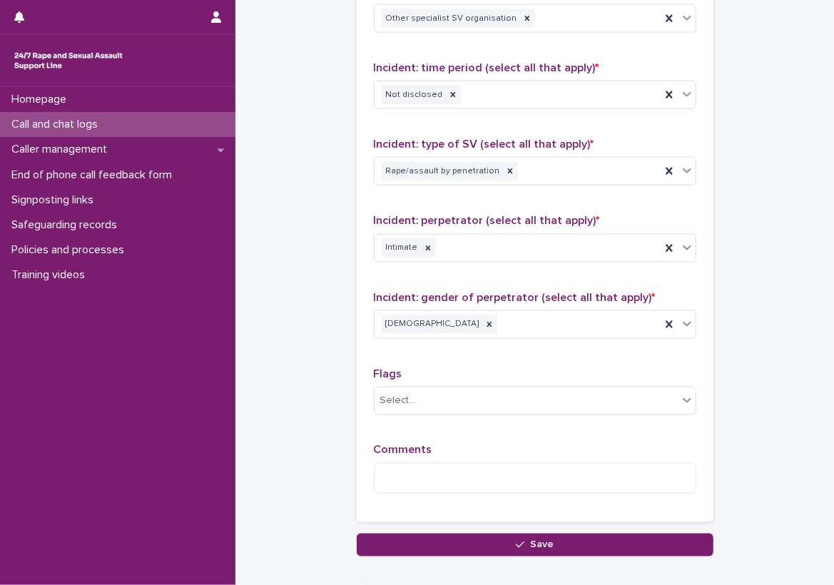
click at [549, 183] on div "Incident: type of SV (select all that apply) * Rape/assault by penetration" at bounding box center [535, 167] width 323 height 59
click at [547, 181] on div "Rape/assault by penetration" at bounding box center [518, 171] width 286 height 25
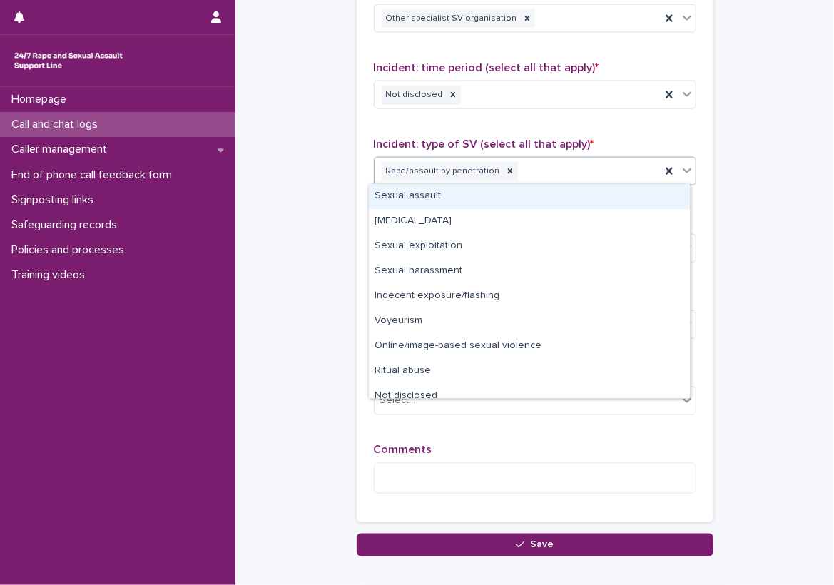
click at [541, 193] on div "Sexual assault" at bounding box center [529, 196] width 321 height 25
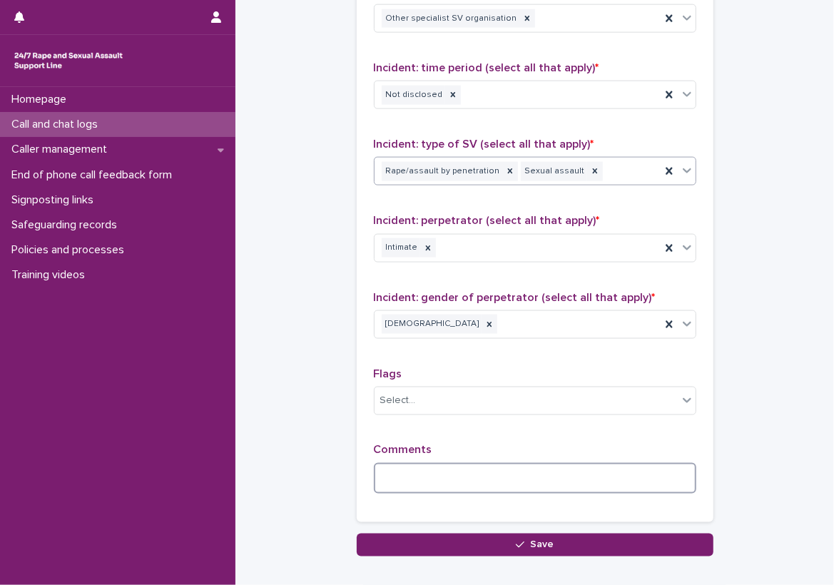
click at [458, 464] on textarea at bounding box center [535, 478] width 323 height 31
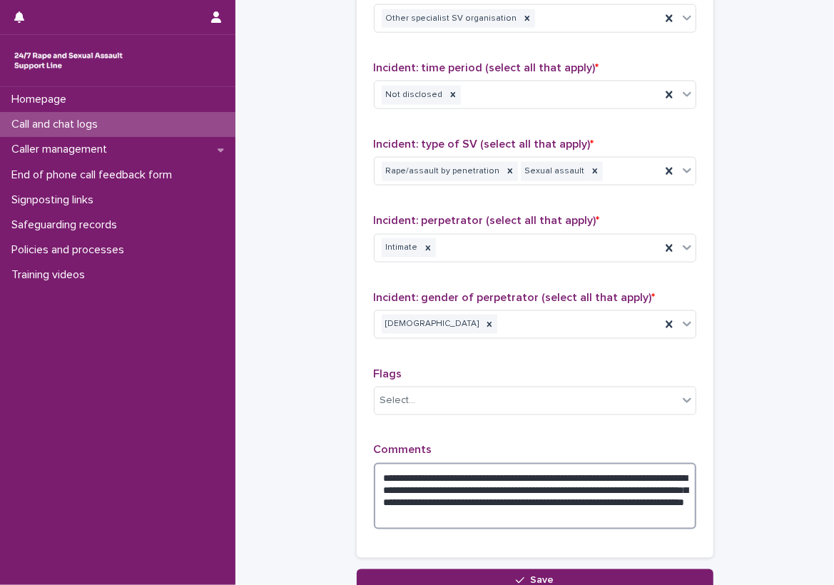
type textarea "**********"
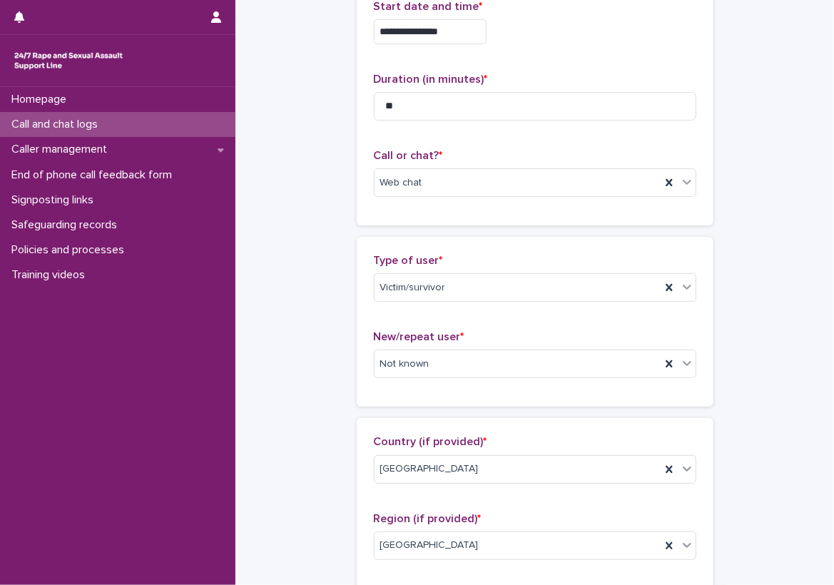
scroll to position [0, 0]
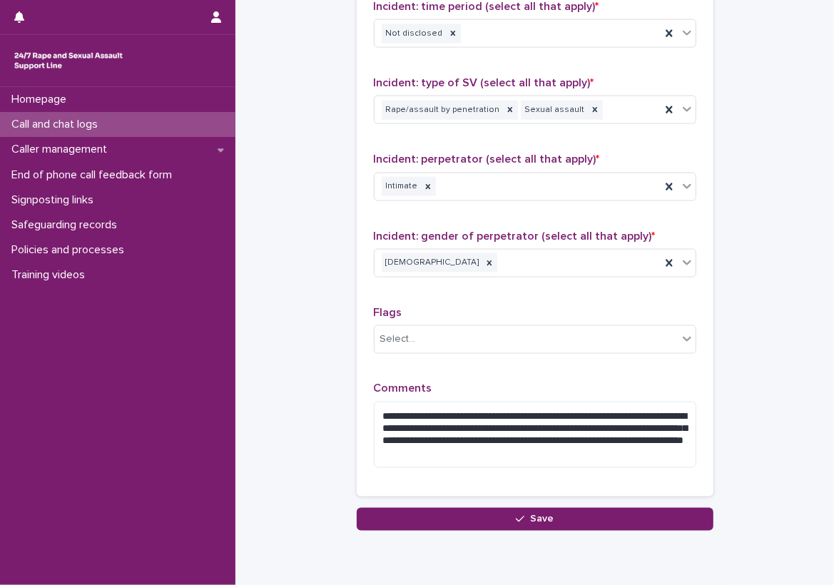
scroll to position [1124, 0]
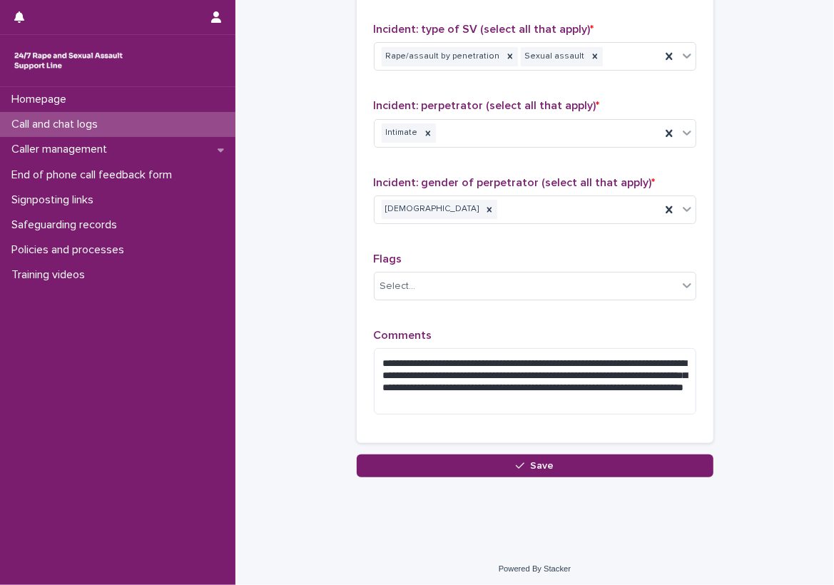
click at [616, 450] on div "**********" at bounding box center [535, 106] width 357 height 698
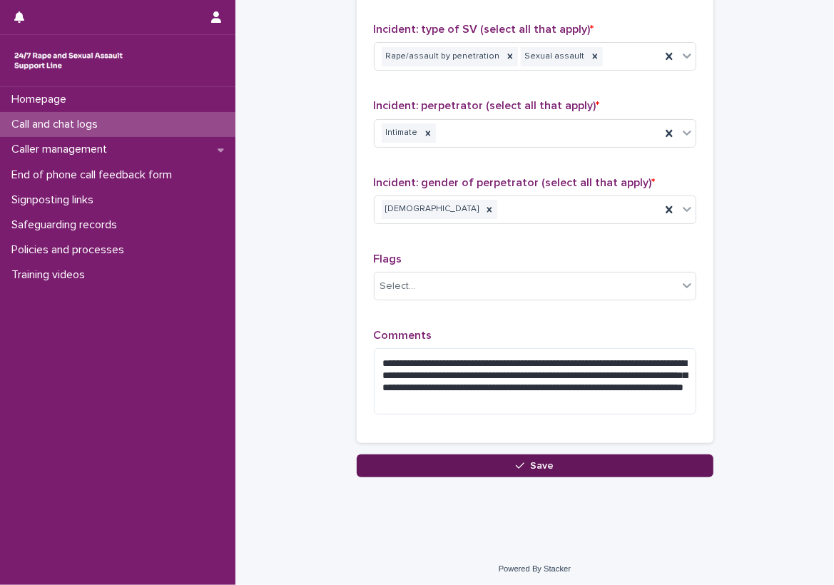
click at [617, 457] on button "Save" at bounding box center [535, 466] width 357 height 23
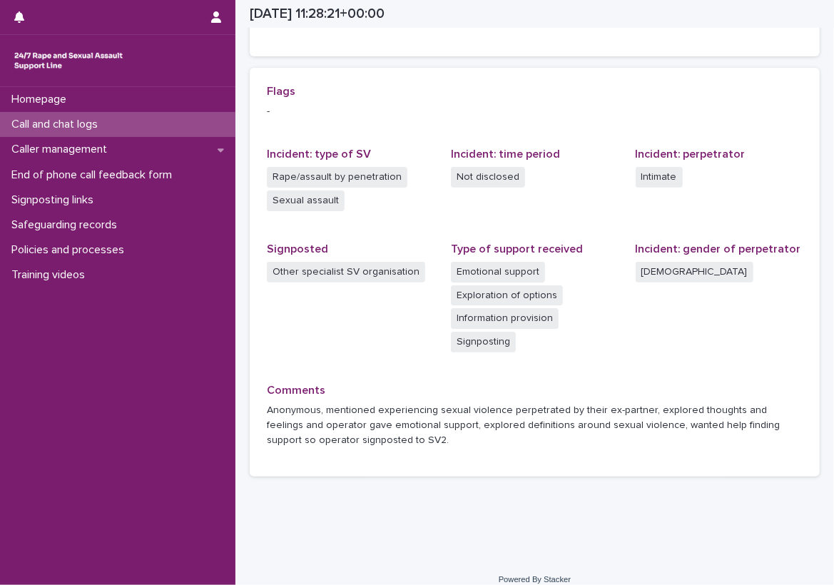
scroll to position [310, 0]
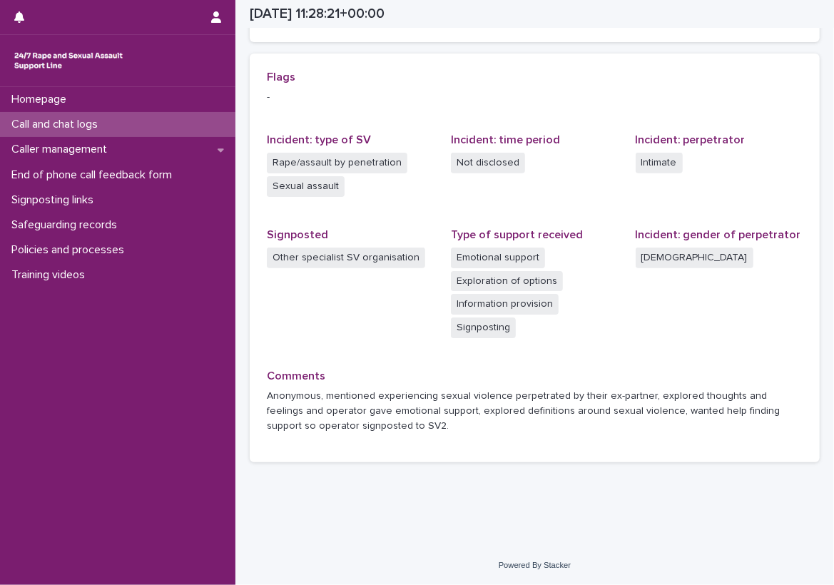
click at [175, 131] on div "Call and chat logs" at bounding box center [118, 124] width 236 height 25
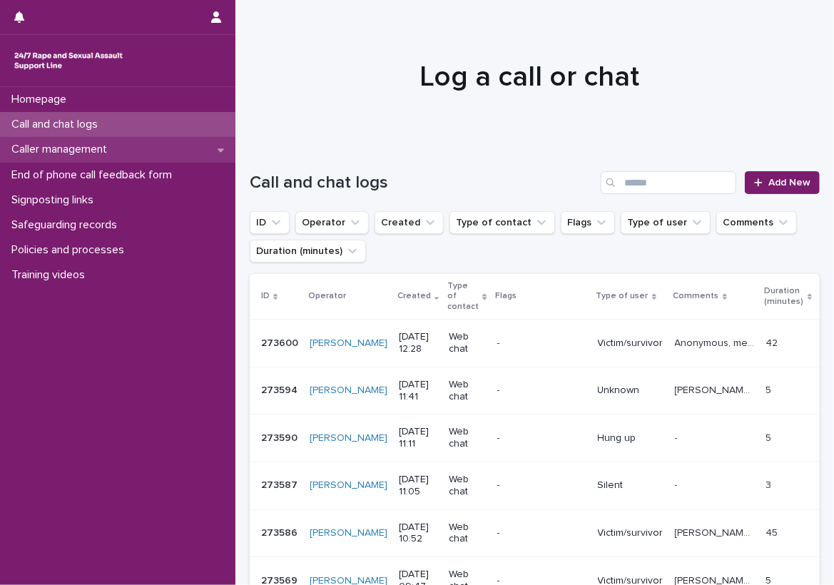
click at [208, 146] on div "Caller management" at bounding box center [118, 149] width 236 height 25
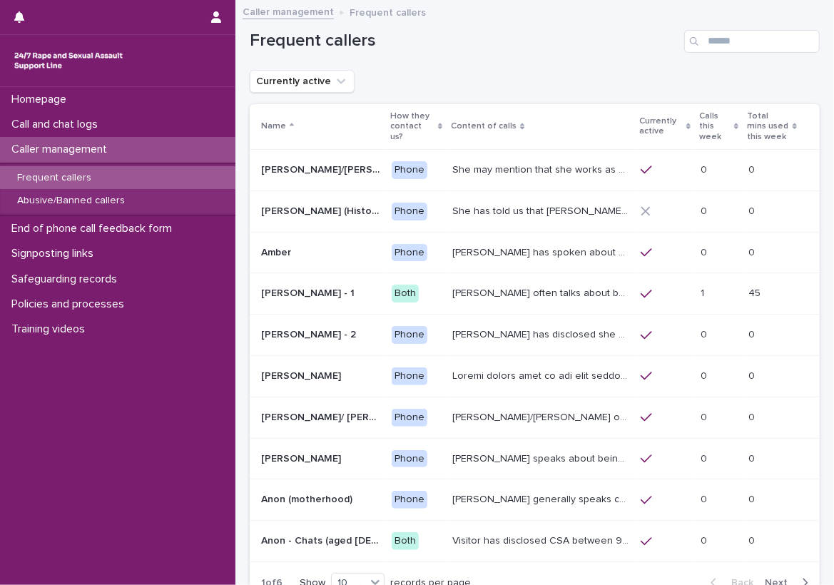
click at [455, 368] on p at bounding box center [543, 375] width 180 height 15
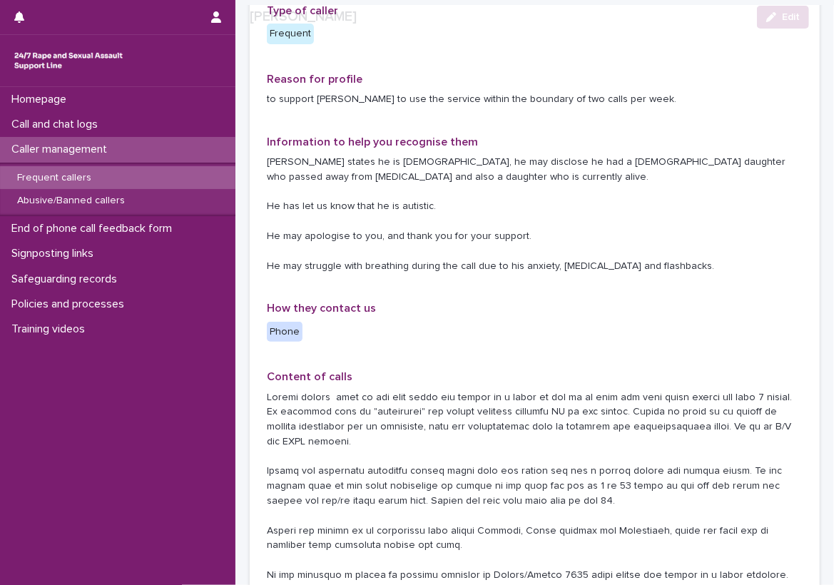
scroll to position [143, 0]
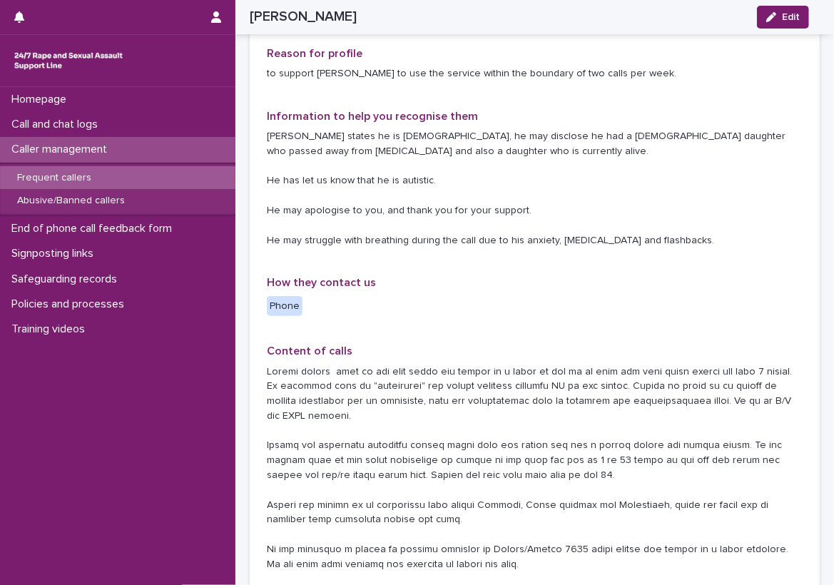
click at [201, 175] on div "Frequent callers" at bounding box center [118, 178] width 236 height 24
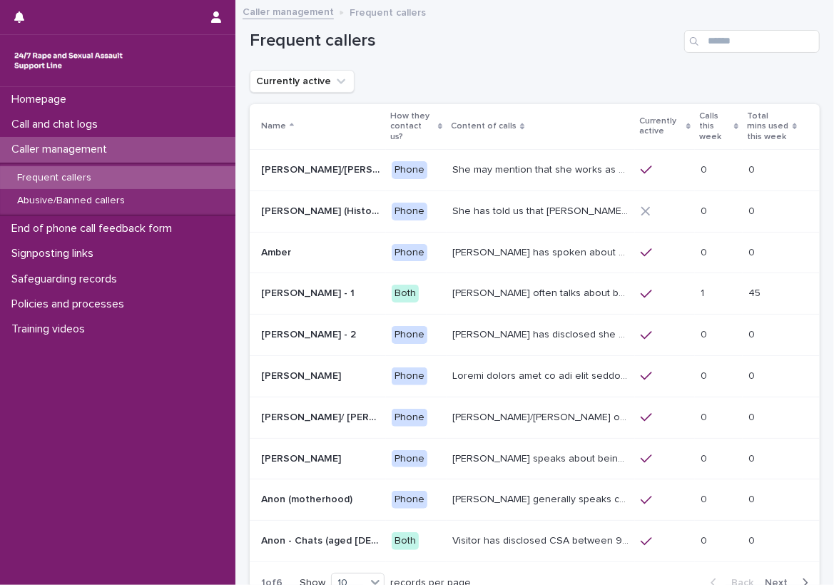
click at [238, 179] on div "Loading... Saving… Loading... Saving… Frequent callers Currently active Name Ho…" at bounding box center [535, 342] width 599 height 682
click at [211, 198] on div "Abusive/Banned callers" at bounding box center [118, 201] width 236 height 24
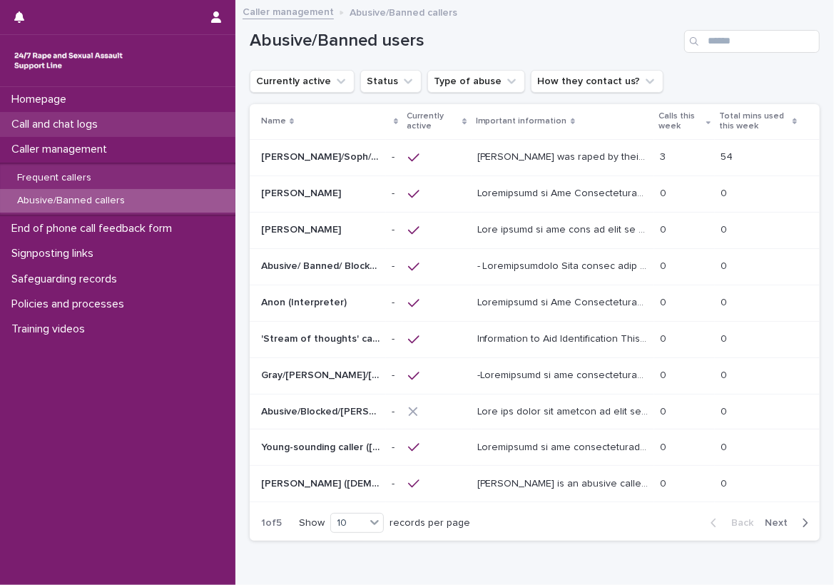
click at [220, 115] on div "Call and chat logs" at bounding box center [118, 124] width 236 height 25
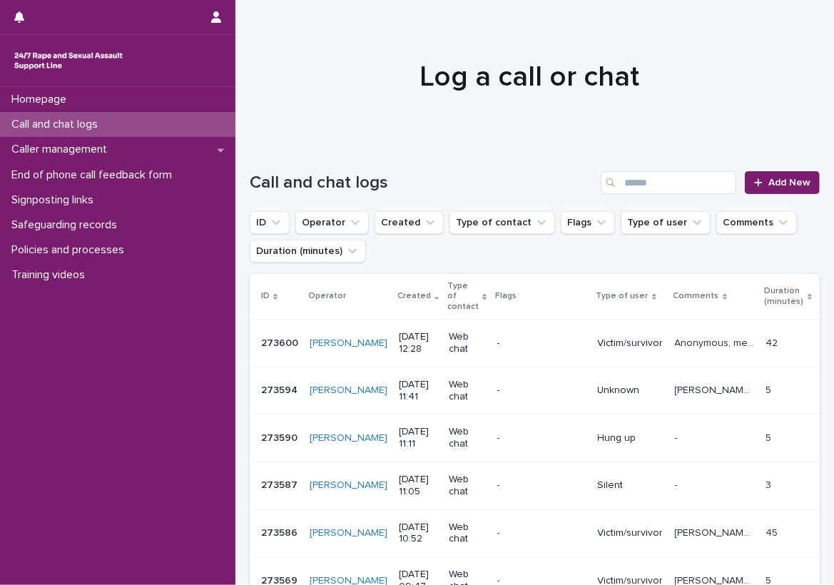
drag, startPoint x: 220, startPoint y: 115, endPoint x: 241, endPoint y: 126, distance: 23.3
click at [241, 126] on div at bounding box center [530, 70] width 588 height 143
